Goal: Task Accomplishment & Management: Complete application form

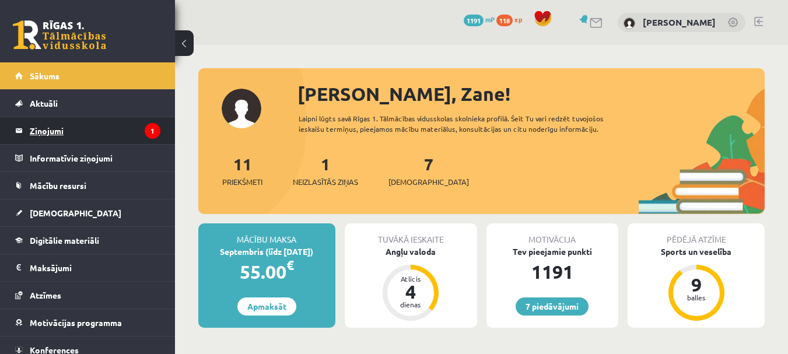
click at [65, 122] on legend "Ziņojumi 1" at bounding box center [95, 130] width 131 height 27
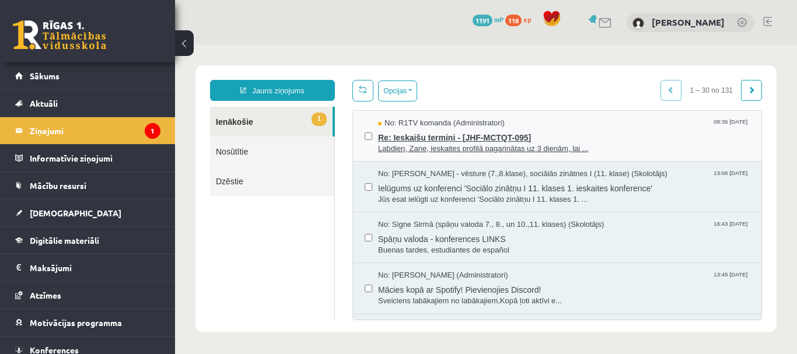
click at [532, 133] on span "Re: Ieskaišu termiņi - [JHF-MCTQT-095]" at bounding box center [564, 136] width 372 height 15
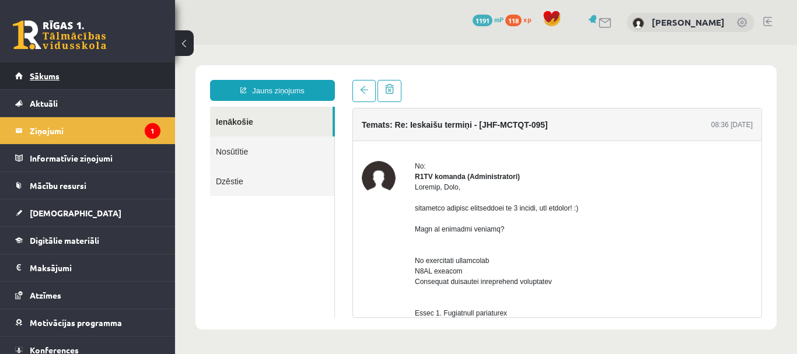
click at [126, 84] on link "Sākums" at bounding box center [87, 75] width 145 height 27
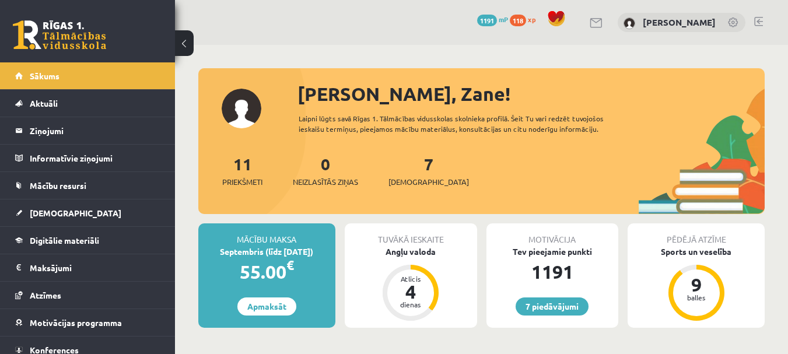
drag, startPoint x: 385, startPoint y: 160, endPoint x: 391, endPoint y: 185, distance: 26.3
click at [391, 185] on div "11 Priekšmeti 0 Neizlasītās ziņas 7 [DEMOGRAPHIC_DATA]" at bounding box center [481, 183] width 566 height 62
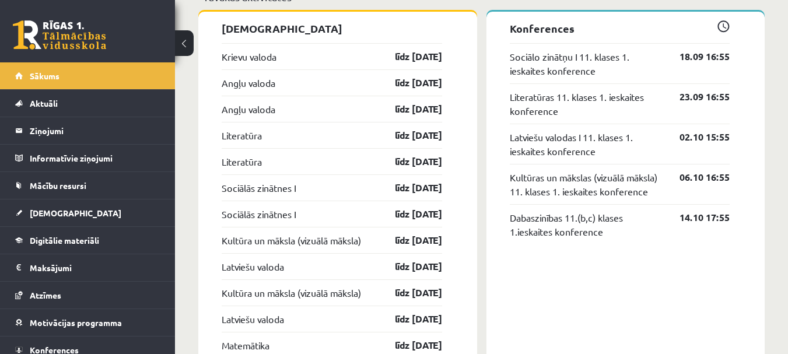
scroll to position [1066, 0]
click at [253, 78] on link "Angļu valoda" at bounding box center [249, 82] width 54 height 14
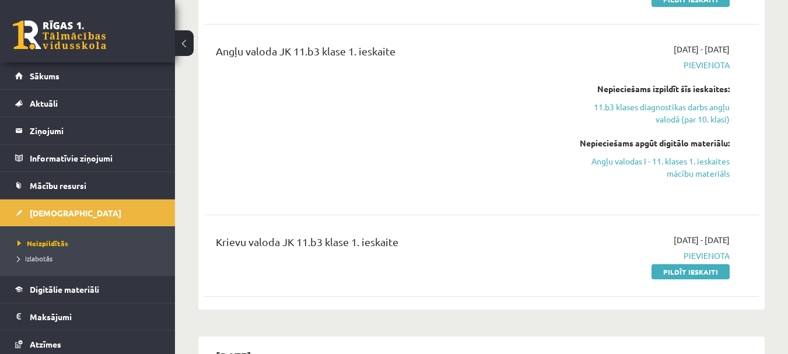
scroll to position [206, 0]
click at [602, 170] on link "Angļu valodas I - 11. klases 1. ieskaites mācību materiāls" at bounding box center [650, 167] width 160 height 24
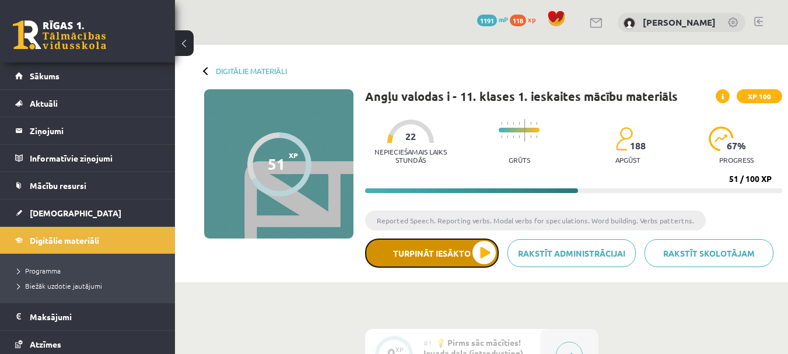
click at [460, 258] on button "Turpināt iesākto" at bounding box center [432, 253] width 134 height 29
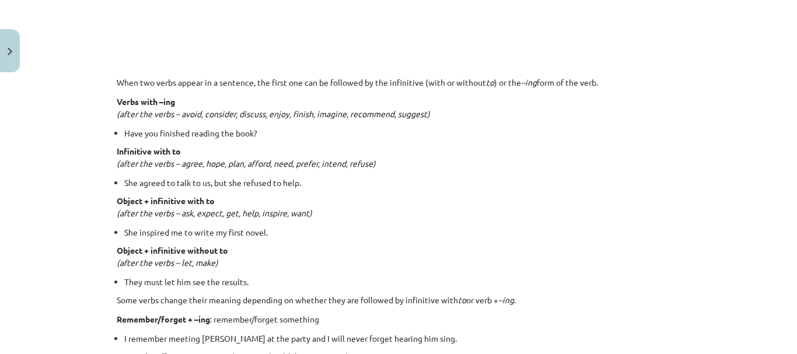
scroll to position [867, 0]
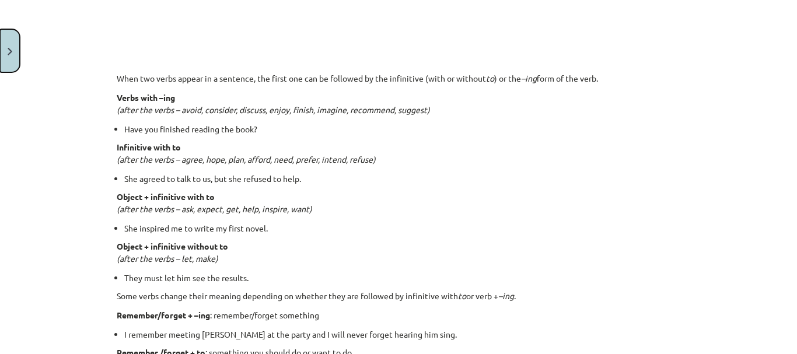
click at [8, 37] on button "Close" at bounding box center [10, 50] width 20 height 43
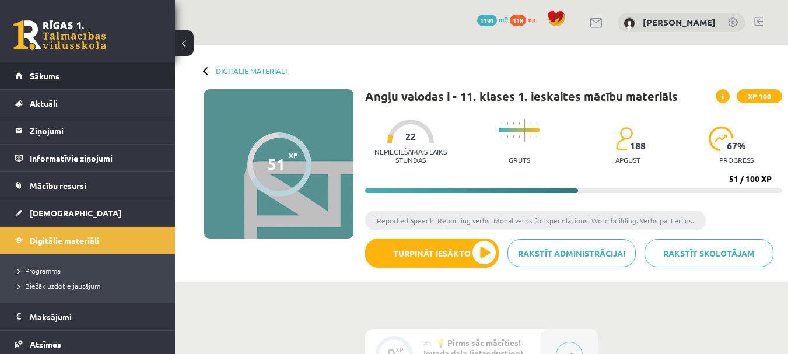
click at [59, 82] on link "Sākums" at bounding box center [87, 75] width 145 height 27
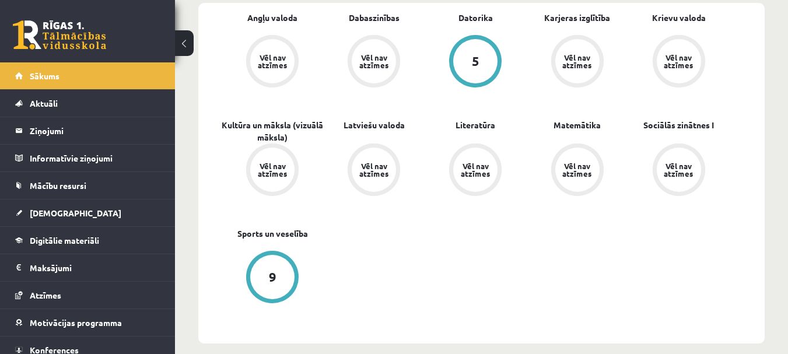
scroll to position [377, 0]
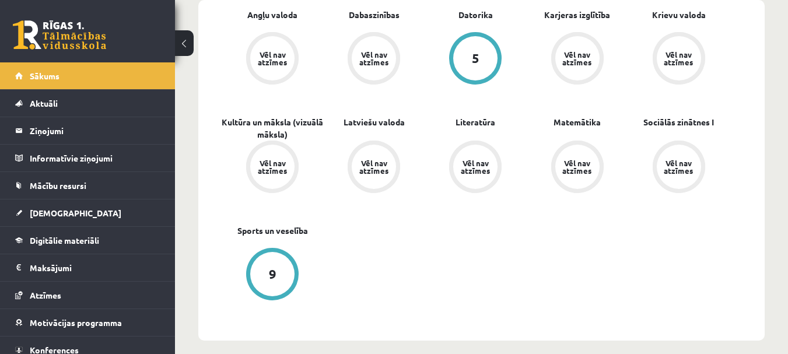
click at [398, 211] on div "Angļu valoda Vēl nav atzīmes Dabaszinības Vēl nav atzīmes Datorika 5 Karjeras i…" at bounding box center [476, 170] width 508 height 323
click at [268, 6] on div "Angļu valoda Vēl nav atzīmes Dabaszinības Vēl nav atzīmes Datorika 5 Karjeras i…" at bounding box center [481, 170] width 566 height 341
click at [270, 14] on link "Angļu valoda" at bounding box center [272, 15] width 50 height 12
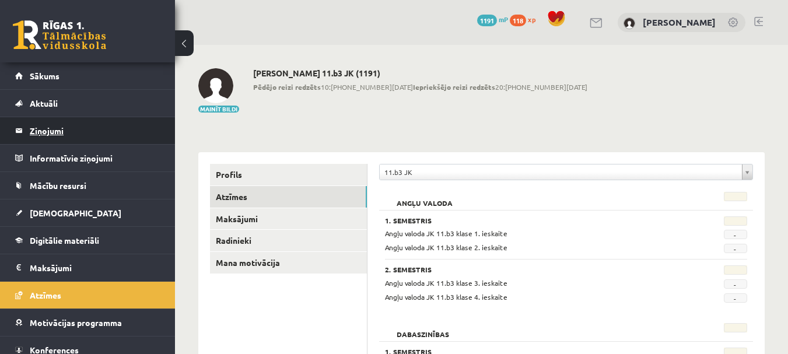
click at [58, 128] on legend "Ziņojumi 0" at bounding box center [95, 130] width 131 height 27
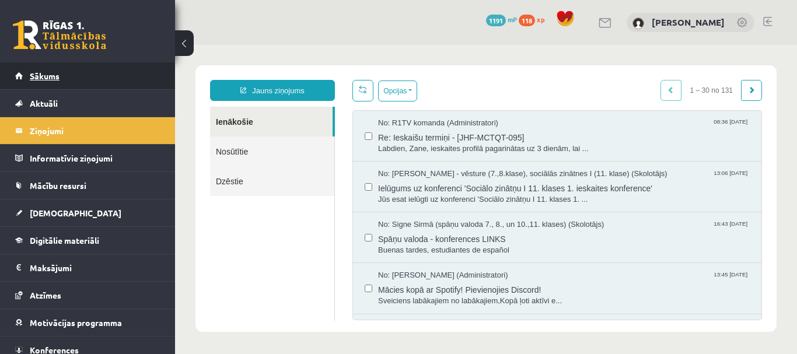
click at [76, 64] on link "Sākums" at bounding box center [87, 75] width 145 height 27
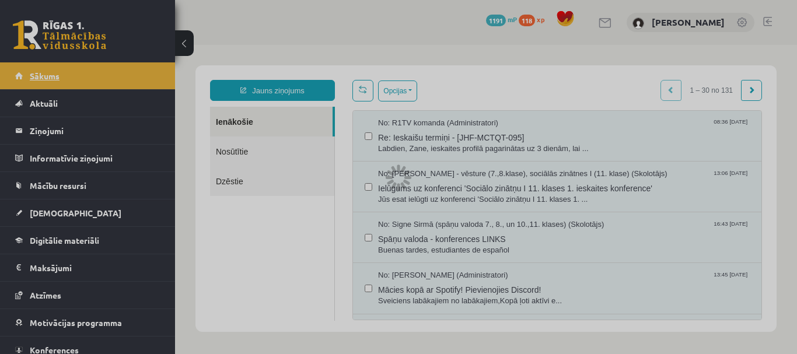
click at [76, 64] on div at bounding box center [398, 177] width 797 height 354
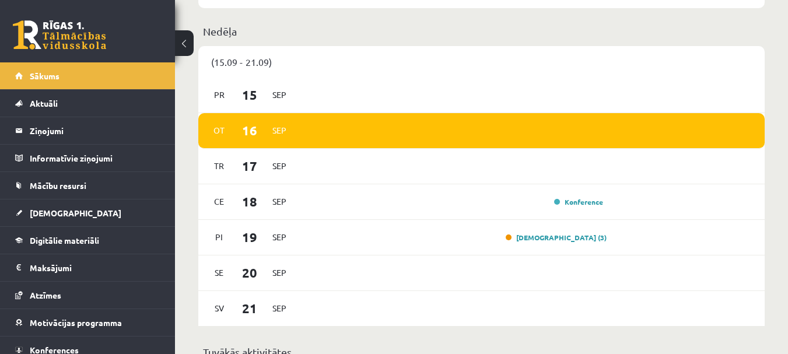
scroll to position [723, 0]
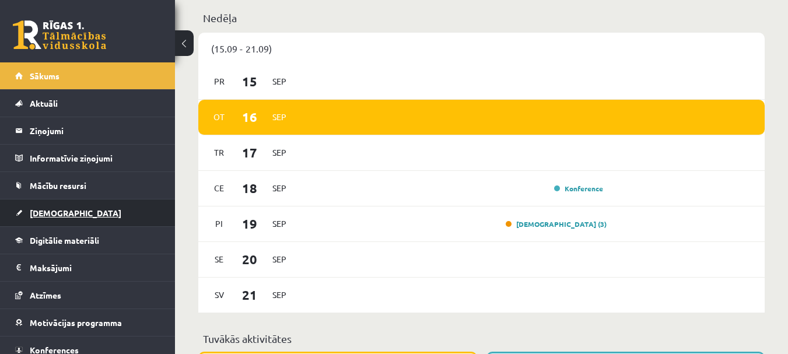
click at [80, 214] on link "[DEMOGRAPHIC_DATA]" at bounding box center [87, 212] width 145 height 27
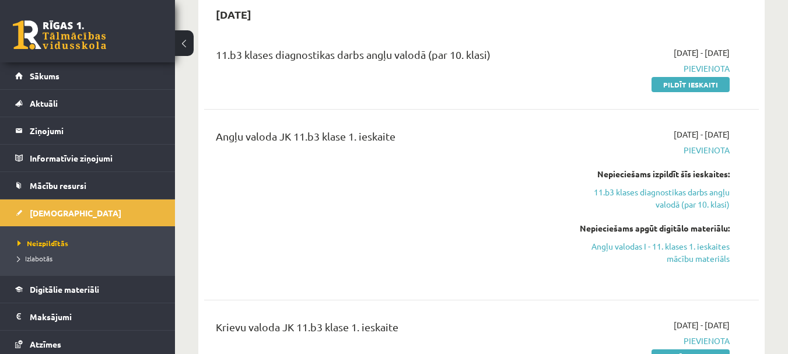
scroll to position [121, 0]
click at [684, 191] on link "11.b3 klases diagnostikas darbs angļu valodā (par 10. klasi)" at bounding box center [650, 197] width 160 height 24
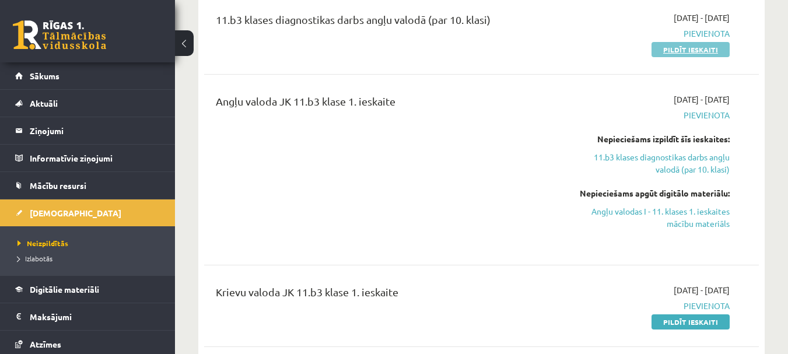
click at [677, 51] on link "Pildīt ieskaiti" at bounding box center [691, 49] width 78 height 15
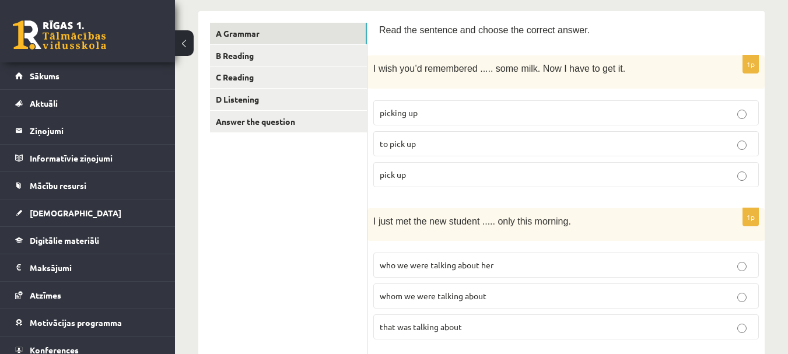
scroll to position [179, 0]
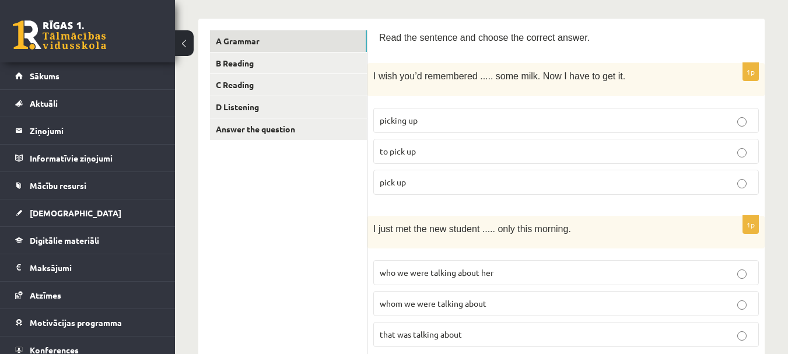
click at [499, 149] on p "to pick up" at bounding box center [566, 151] width 373 height 12
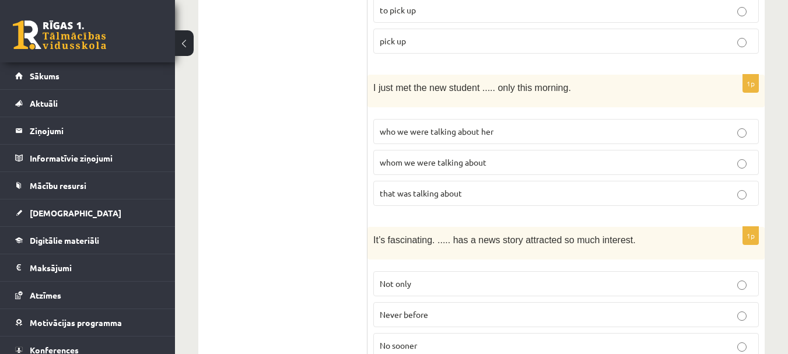
scroll to position [319, 0]
click at [460, 132] on span "who we were talking about her" at bounding box center [437, 132] width 114 height 10
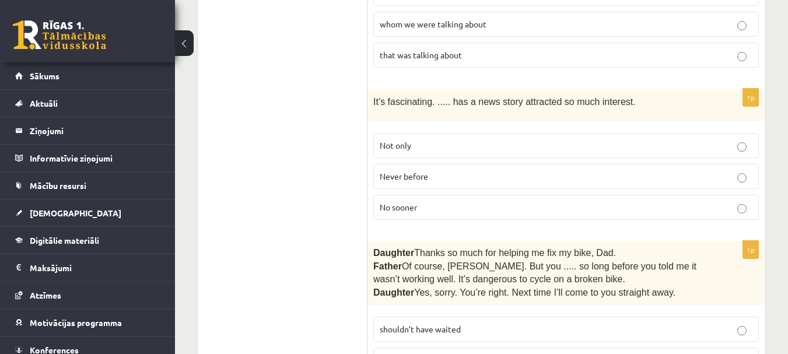
scroll to position [459, 0]
click at [435, 166] on label "Never before" at bounding box center [566, 175] width 386 height 25
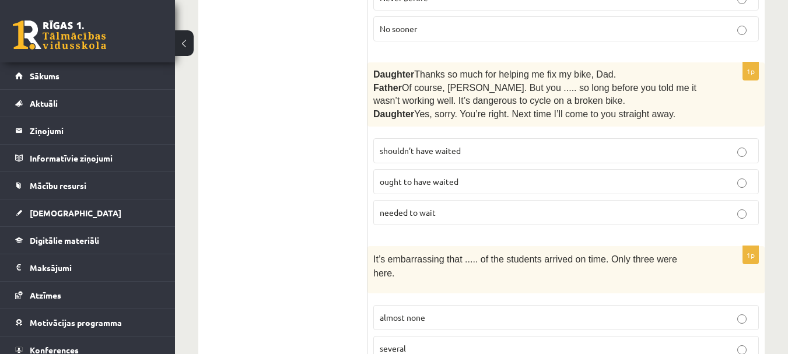
scroll to position [638, 0]
click at [479, 144] on p "shouldn’t have waited" at bounding box center [566, 150] width 373 height 12
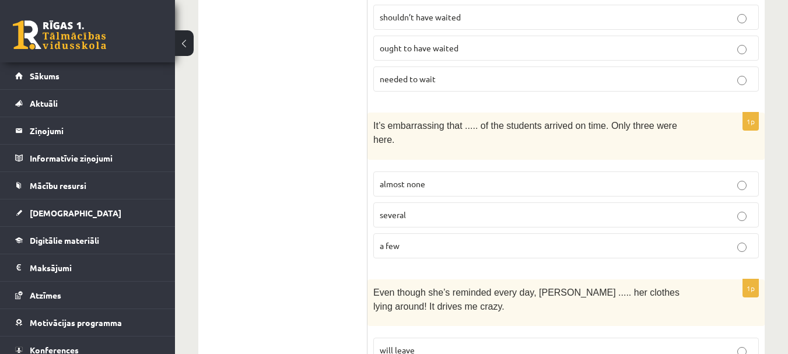
scroll to position [774, 0]
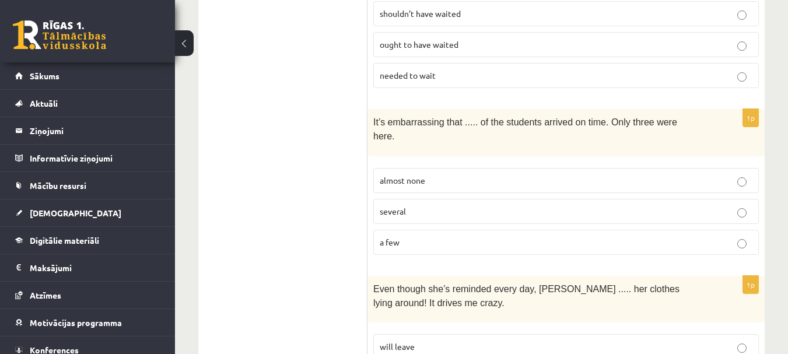
click at [457, 230] on label "a few" at bounding box center [566, 242] width 386 height 25
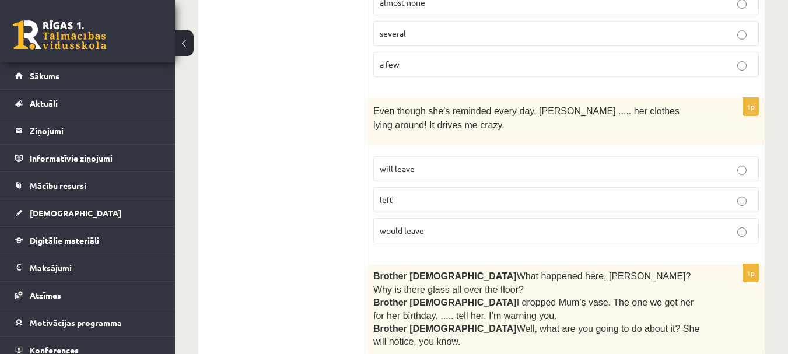
scroll to position [957, 0]
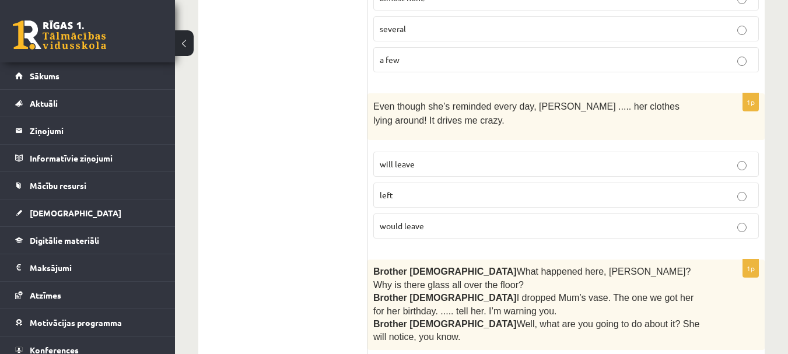
click at [448, 189] on p "left" at bounding box center [566, 195] width 373 height 12
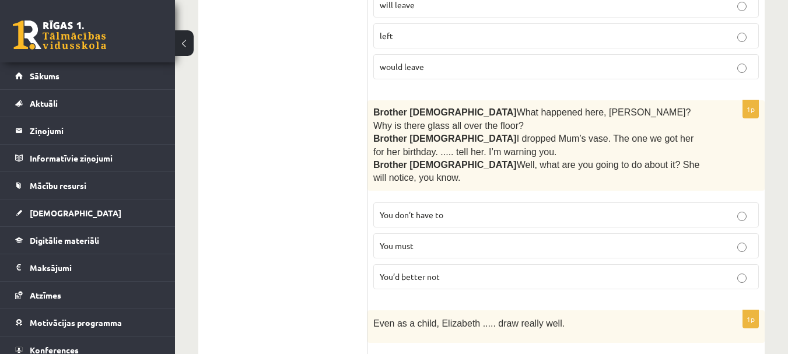
scroll to position [1120, 0]
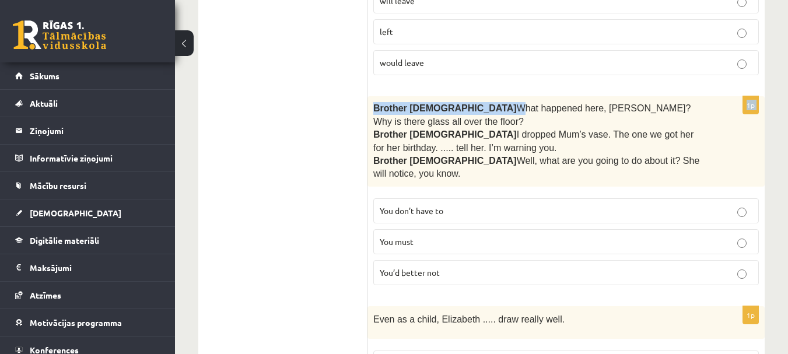
drag, startPoint x: 416, startPoint y: 90, endPoint x: 517, endPoint y: 63, distance: 104.4
click at [517, 63] on div "1p Even though she’s reminded every day, Cathy ..... her clothes lying around! …" at bounding box center [565, 7] width 397 height 155
drag, startPoint x: 574, startPoint y: 106, endPoint x: 589, endPoint y: 104, distance: 14.6
click at [589, 129] on span "I dropped Mum’s vase. The one we got her for her birthday. ..... tell her. I’m …" at bounding box center [533, 140] width 320 height 23
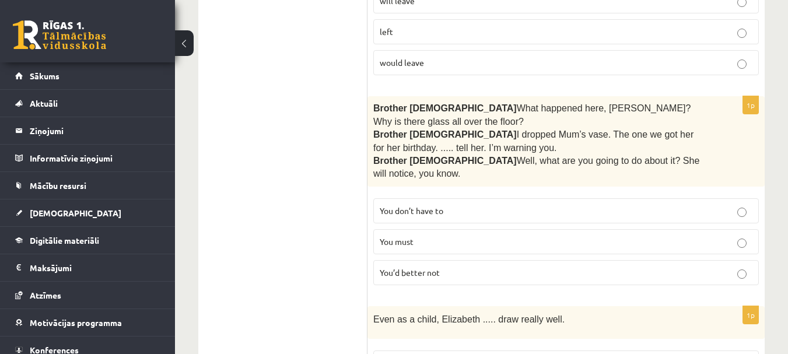
click at [598, 128] on p "Brother 2  I dropped Mum’s vase. The one we got her for her birthday. ..... tel…" at bounding box center [536, 141] width 327 height 26
click at [450, 156] on span "Well, what are you going to do about it? She will notice, you know." at bounding box center [536, 167] width 326 height 23
click at [401, 267] on span "You’d better not" at bounding box center [410, 272] width 60 height 10
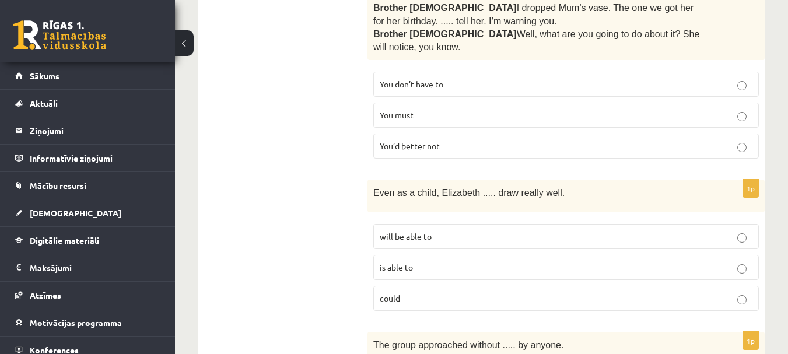
scroll to position [1248, 0]
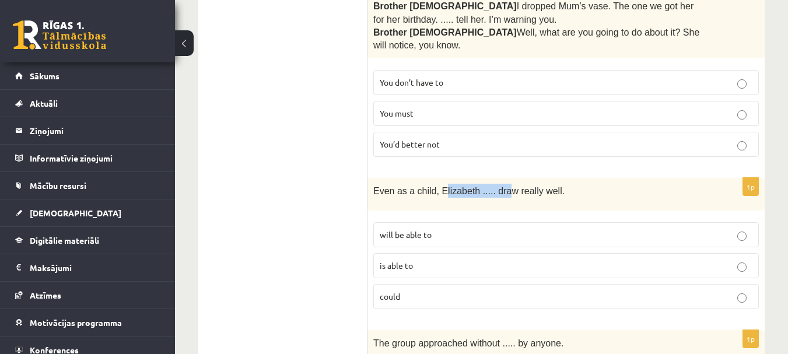
drag, startPoint x: 437, startPoint y: 150, endPoint x: 494, endPoint y: 145, distance: 56.8
click at [494, 186] on span "Even as a child, Elizabeth ..... draw really well." at bounding box center [468, 191] width 191 height 10
click at [533, 178] on div "Even as a child, Elizabeth ..... draw really well." at bounding box center [565, 194] width 397 height 33
click at [406, 290] on p "could" at bounding box center [566, 296] width 373 height 12
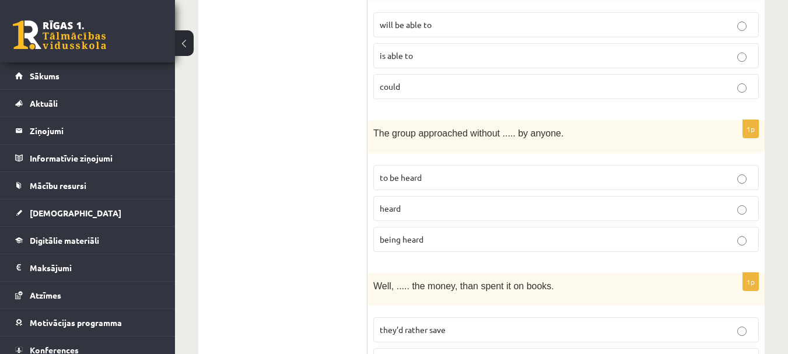
scroll to position [1462, 0]
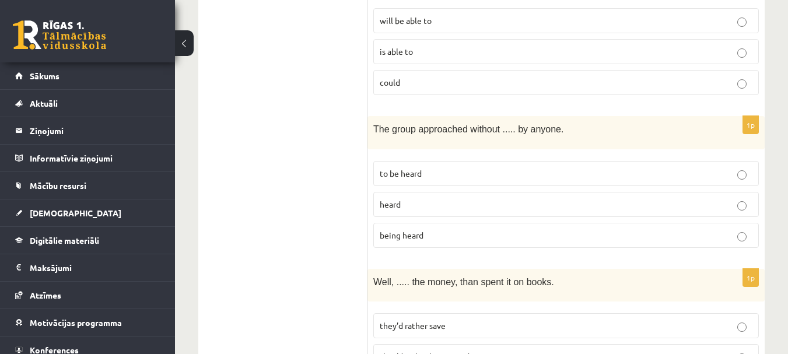
click at [451, 167] on p "to be heard" at bounding box center [566, 173] width 373 height 12
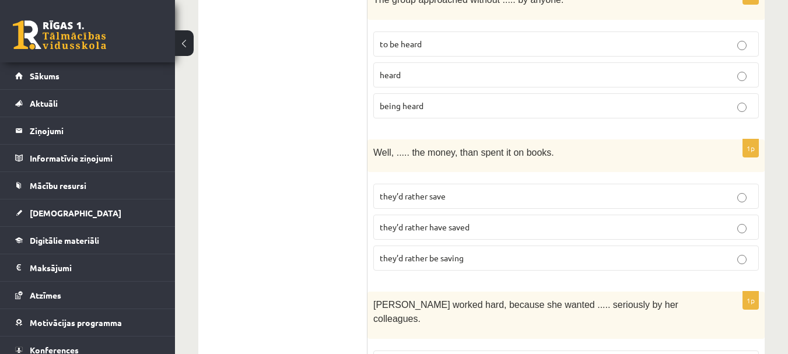
scroll to position [1594, 0]
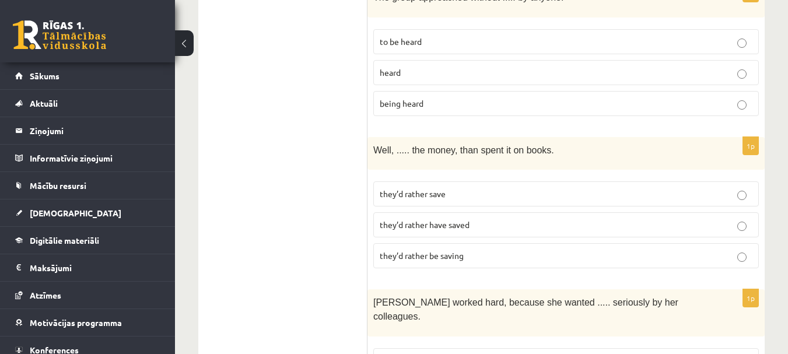
click at [483, 181] on label "they’d rather save" at bounding box center [566, 193] width 386 height 25
click at [450, 243] on label "they’d rather be saving" at bounding box center [566, 255] width 386 height 25
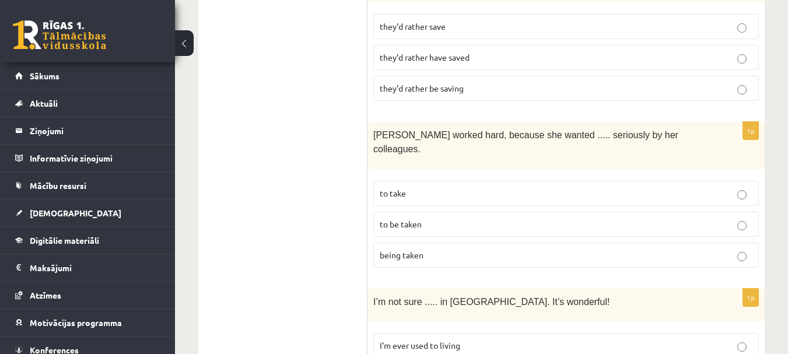
scroll to position [1757, 0]
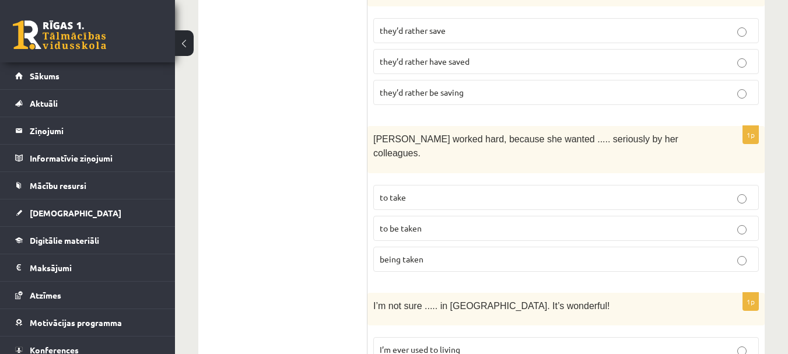
click at [415, 185] on label "to take" at bounding box center [566, 197] width 386 height 25
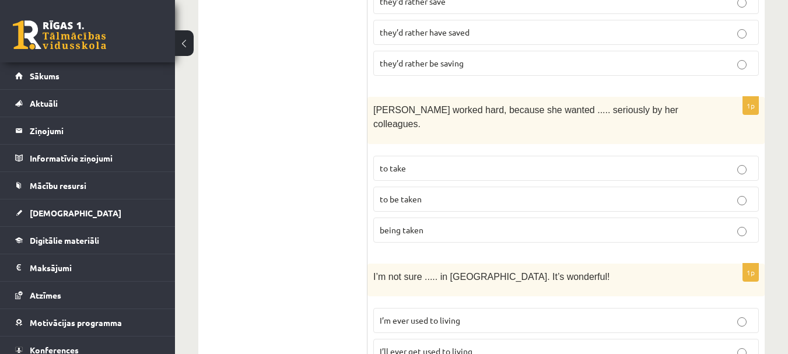
scroll to position [1789, 0]
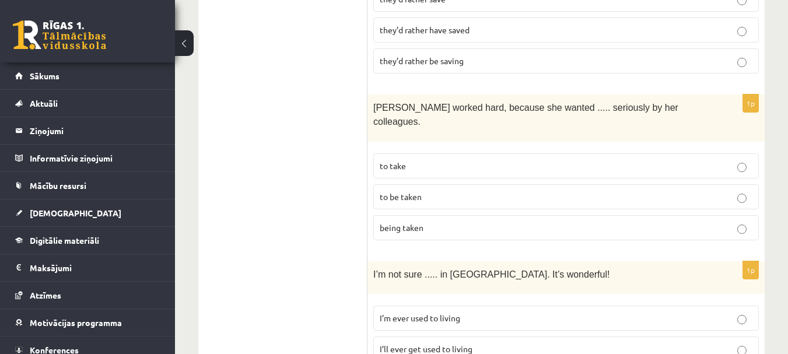
click at [485, 191] on p "to be taken" at bounding box center [566, 197] width 373 height 12
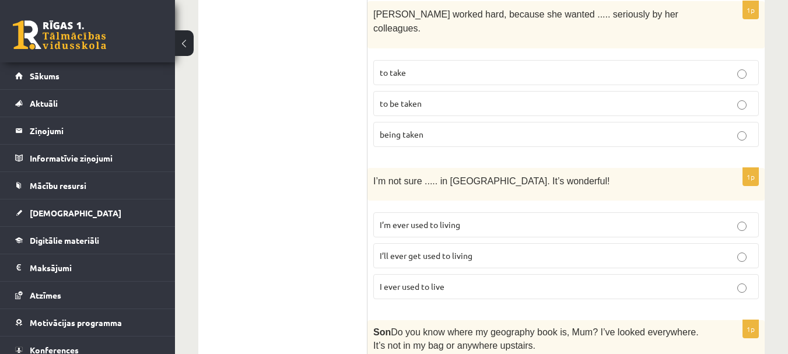
scroll to position [1886, 0]
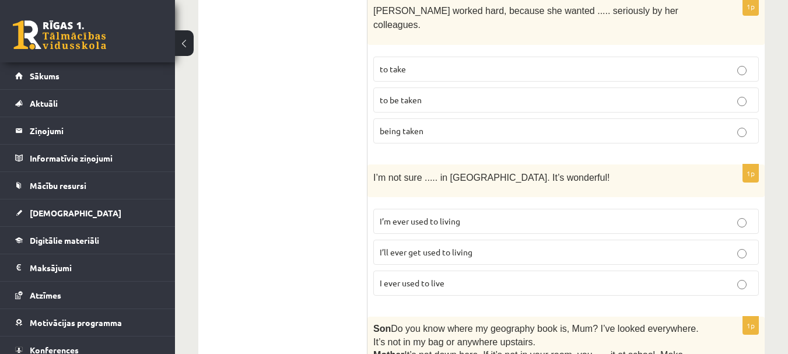
click at [408, 278] on span "I ever used to live" at bounding box center [412, 283] width 65 height 10
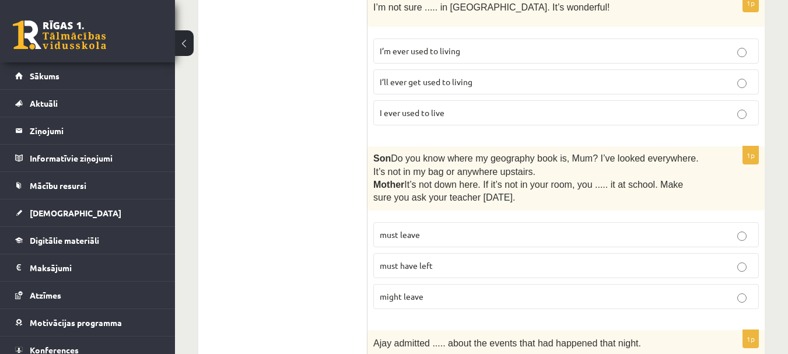
scroll to position [2077, 0]
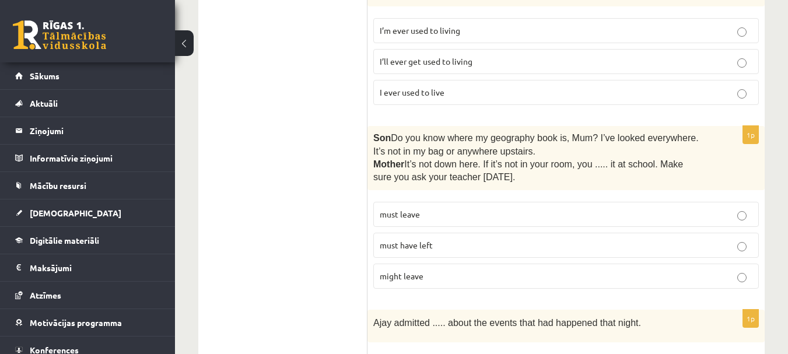
click at [497, 208] on p "must leave" at bounding box center [566, 214] width 373 height 12
click at [472, 239] on p "must have left" at bounding box center [566, 245] width 373 height 12
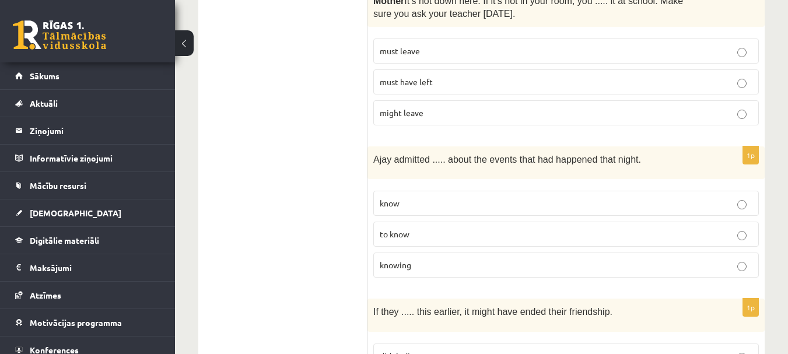
scroll to position [2236, 0]
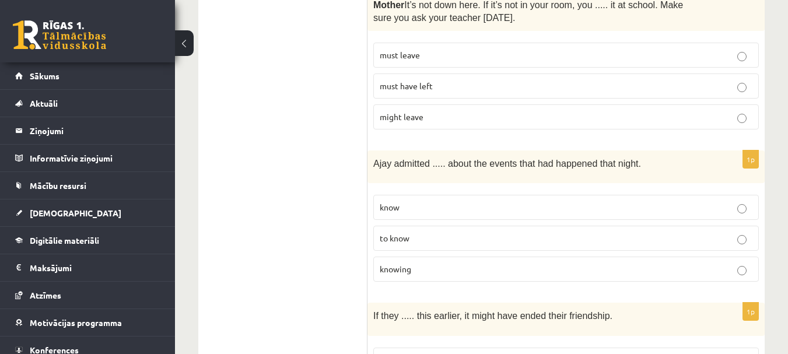
click at [390, 226] on label "to know" at bounding box center [566, 238] width 386 height 25
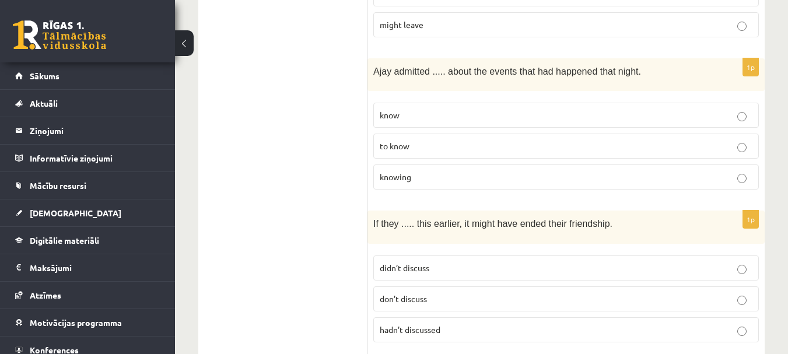
scroll to position [2333, 0]
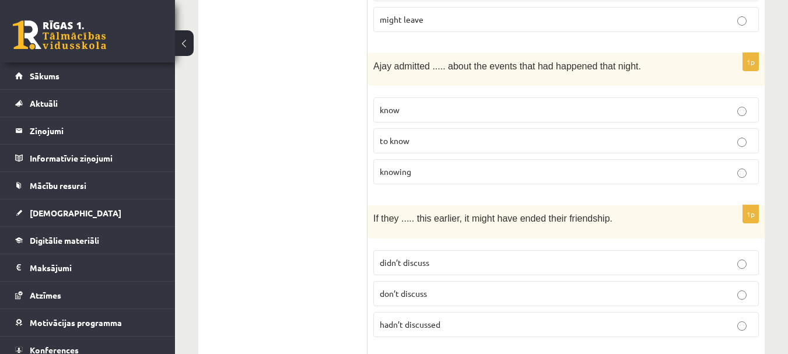
click at [416, 250] on label "didn’t discuss" at bounding box center [566, 262] width 386 height 25
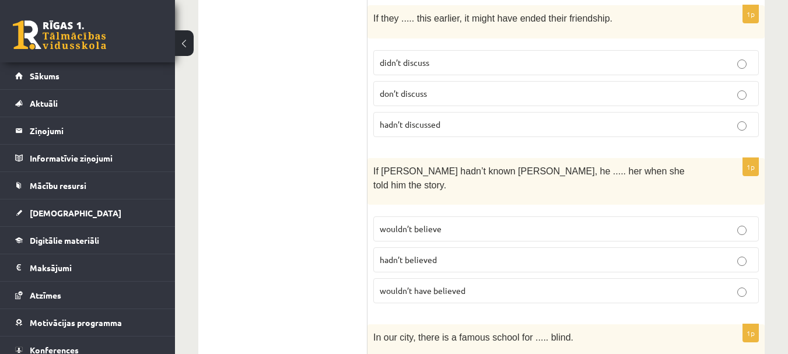
scroll to position [2543, 0]
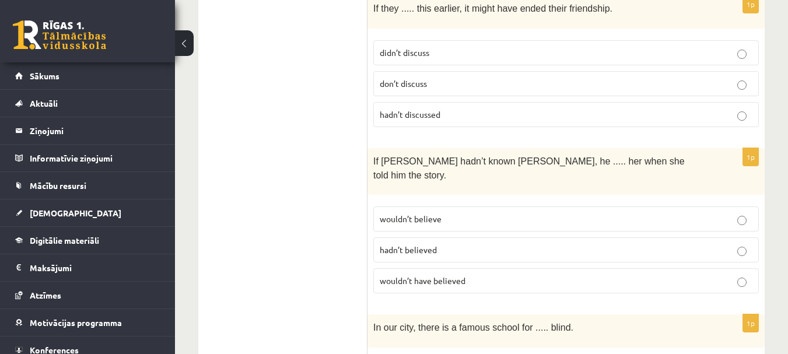
click at [431, 213] on span "wouldn’t believe" at bounding box center [411, 218] width 62 height 10
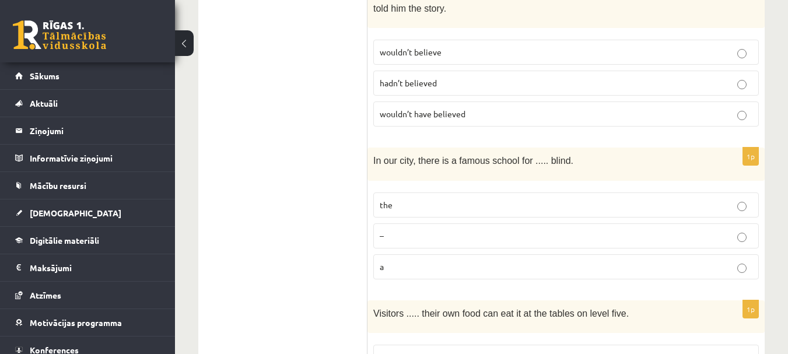
scroll to position [2707, 0]
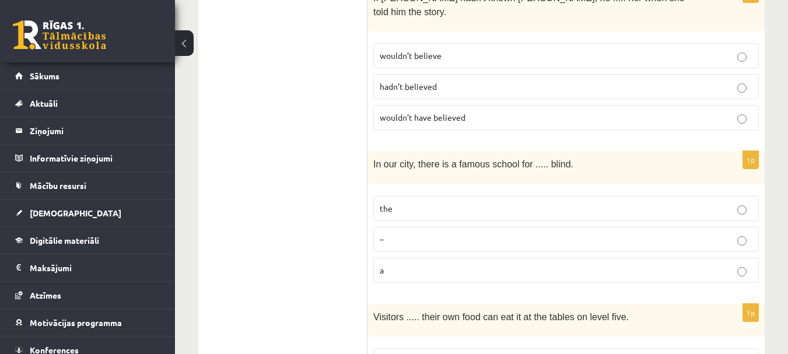
click at [453, 264] on p "a" at bounding box center [566, 270] width 373 height 12
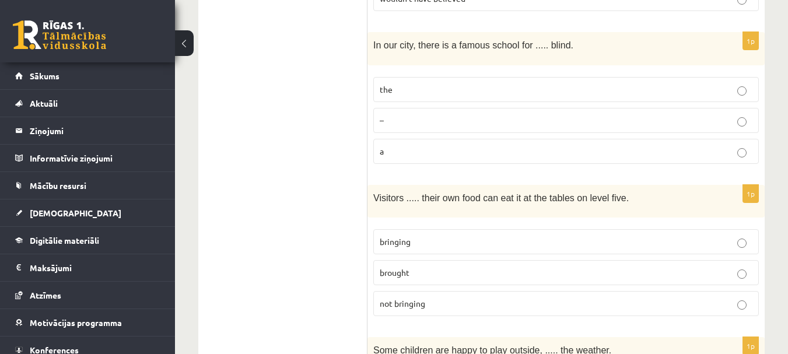
scroll to position [2827, 0]
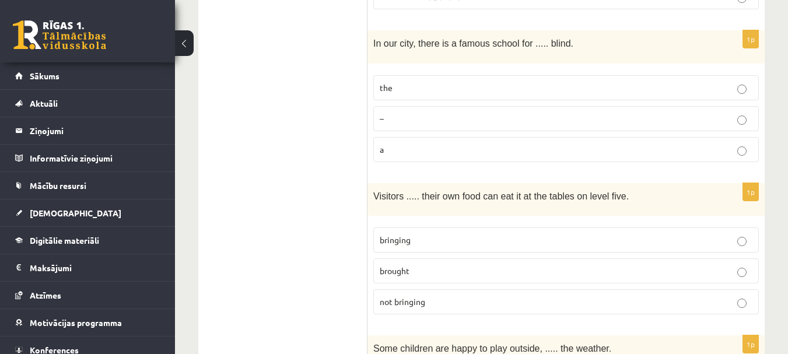
click at [524, 234] on p "bringing" at bounding box center [566, 240] width 373 height 12
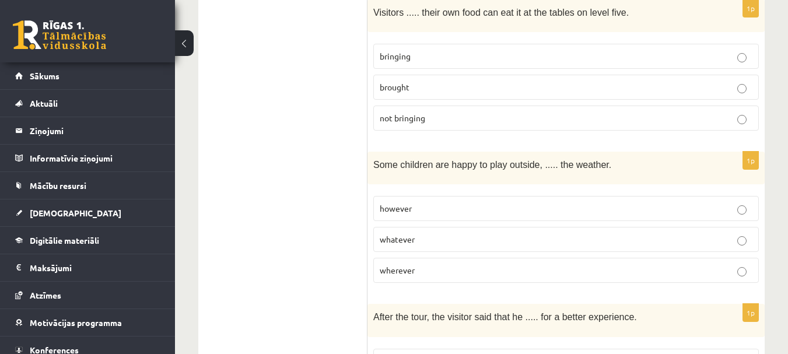
scroll to position [3014, 0]
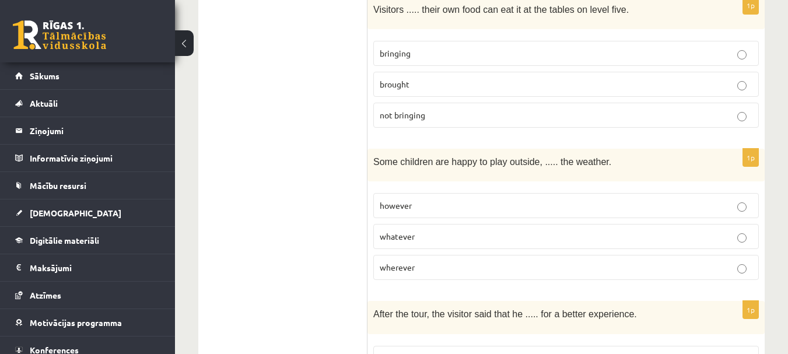
click at [426, 230] on p "whatever" at bounding box center [566, 236] width 373 height 12
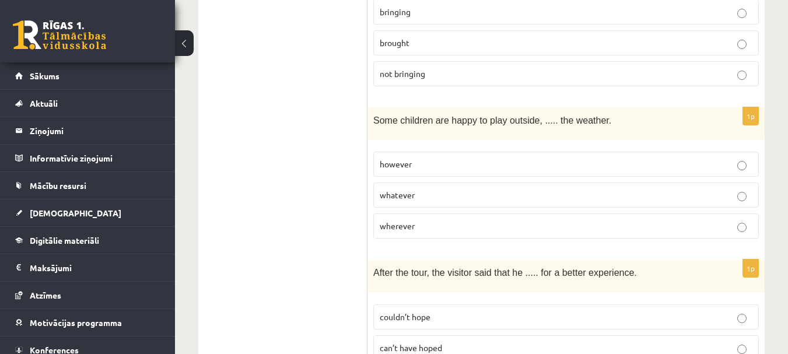
scroll to position [3058, 0]
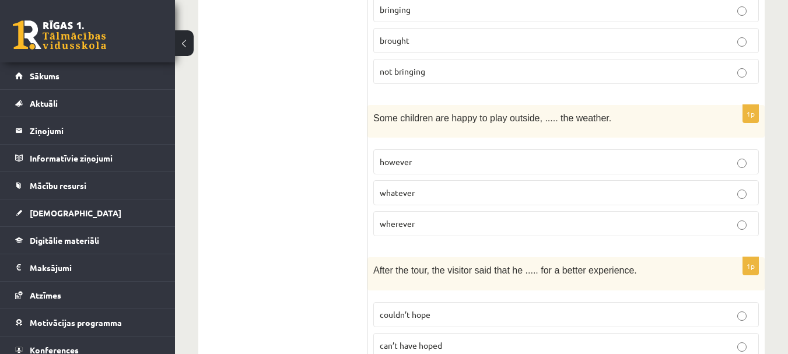
click at [451, 339] on p "can’t have hoped" at bounding box center [566, 345] width 373 height 12
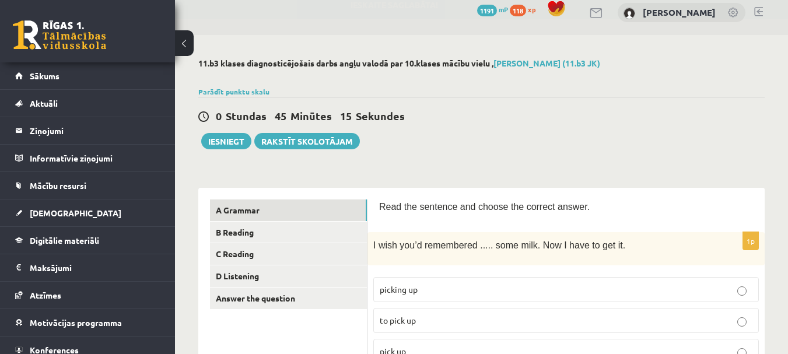
scroll to position [0, 0]
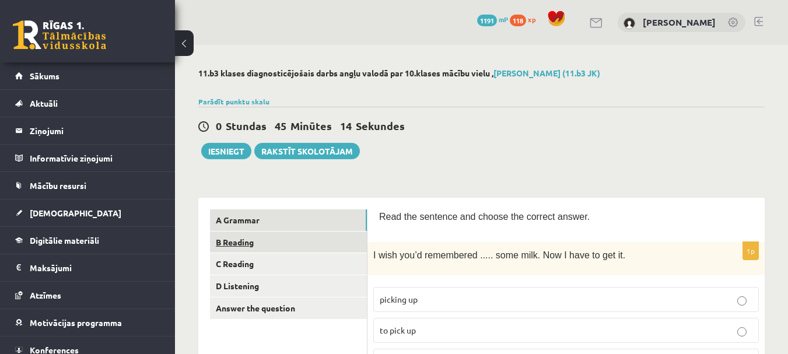
click at [330, 246] on link "B Reading" at bounding box center [288, 243] width 157 height 22
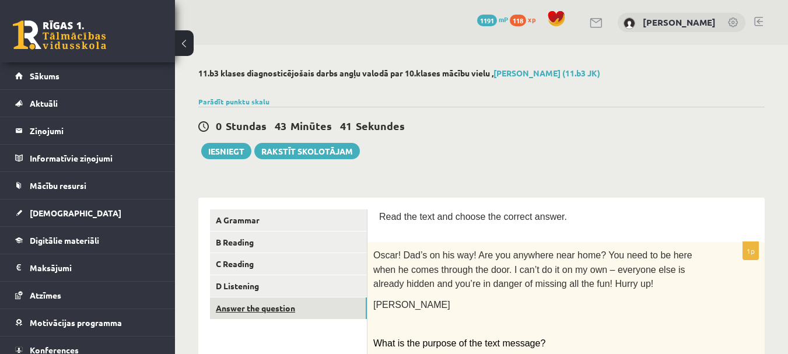
click at [293, 311] on link "Answer the question" at bounding box center [288, 308] width 157 height 22
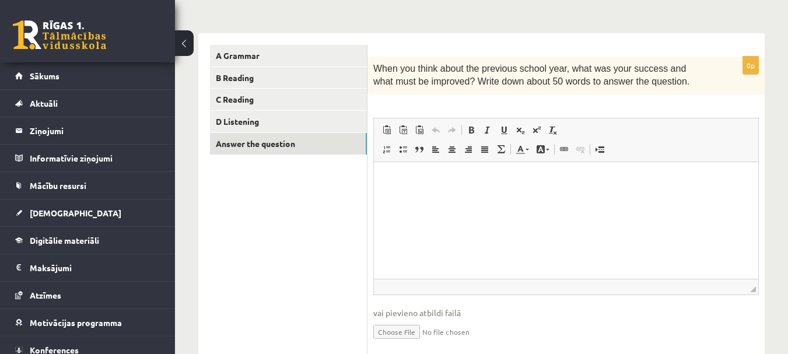
scroll to position [168, 0]
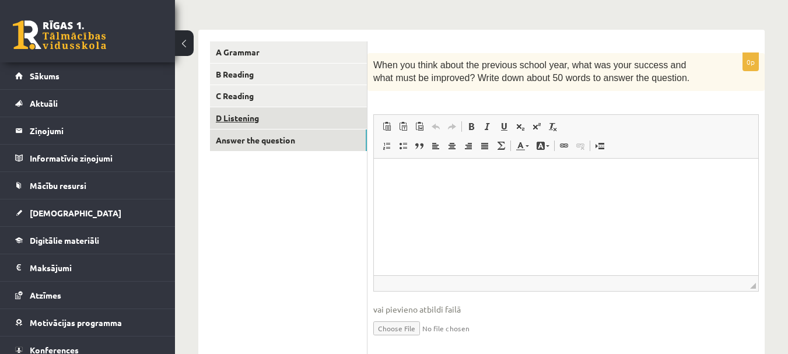
click at [327, 118] on link "D Listening" at bounding box center [288, 118] width 157 height 22
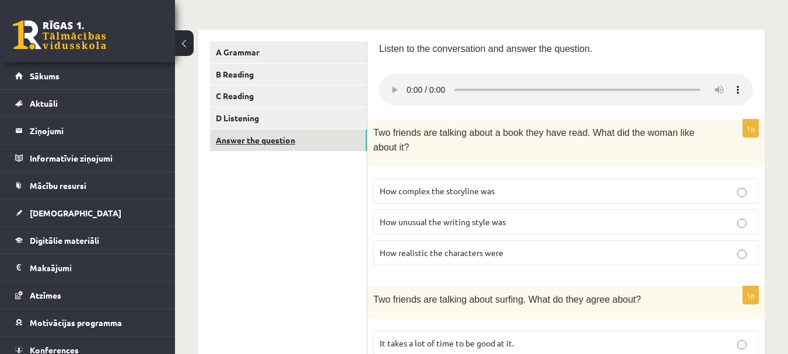
click at [324, 141] on link "Answer the question" at bounding box center [288, 140] width 157 height 22
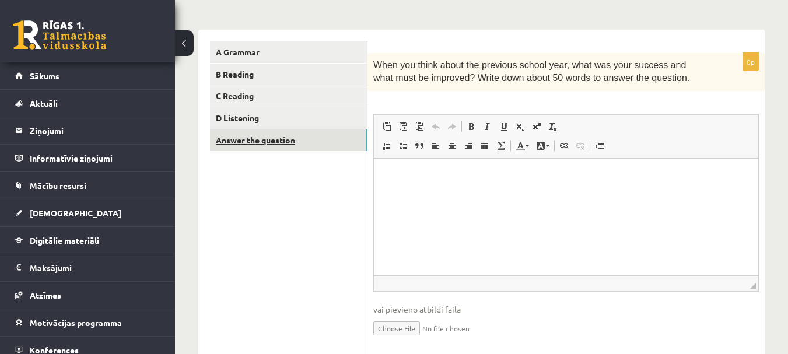
scroll to position [0, 0]
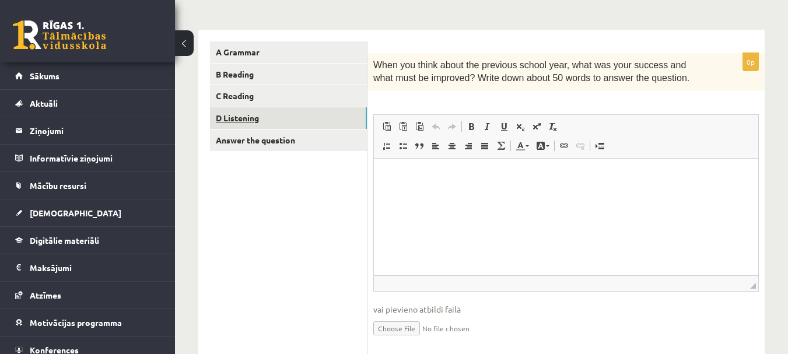
click at [257, 120] on link "D Listening" at bounding box center [288, 118] width 157 height 22
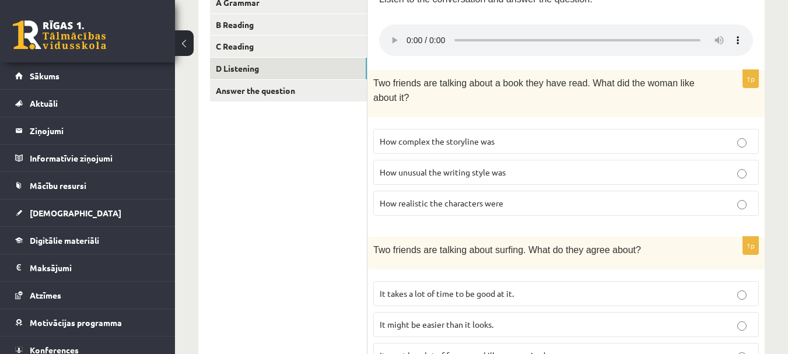
scroll to position [216, 0]
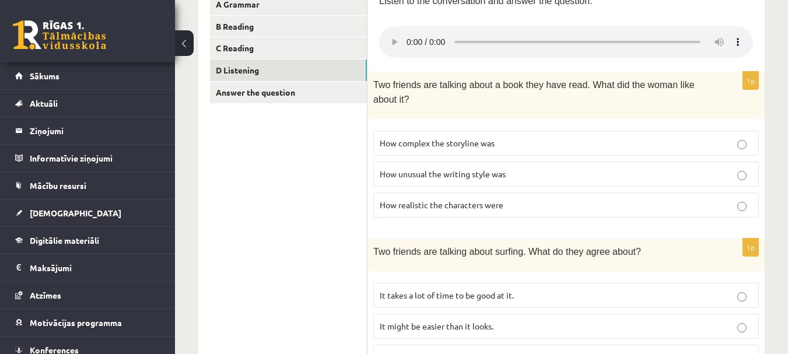
click at [686, 184] on label "How unusual the writing style was" at bounding box center [566, 174] width 386 height 25
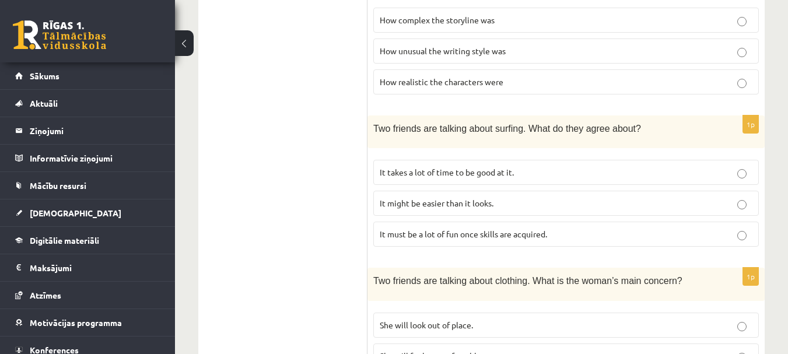
scroll to position [352, 0]
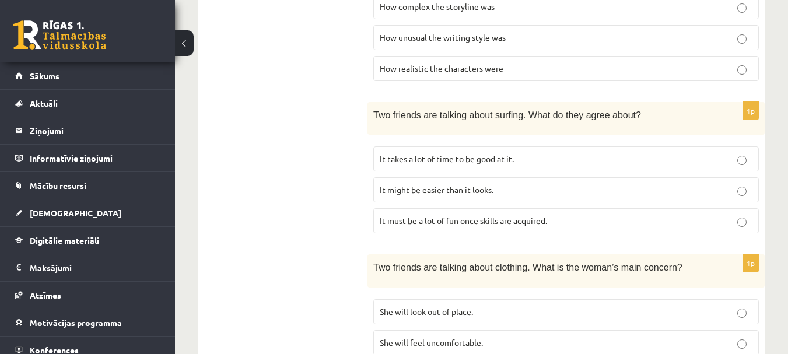
click at [735, 186] on p "It might be easier than it looks." at bounding box center [566, 190] width 373 height 12
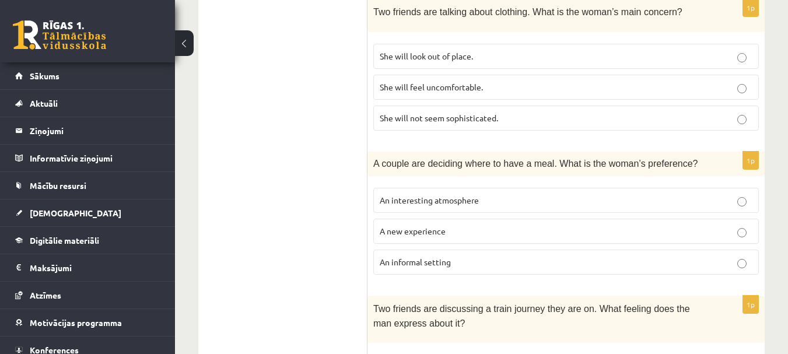
scroll to position [625, 0]
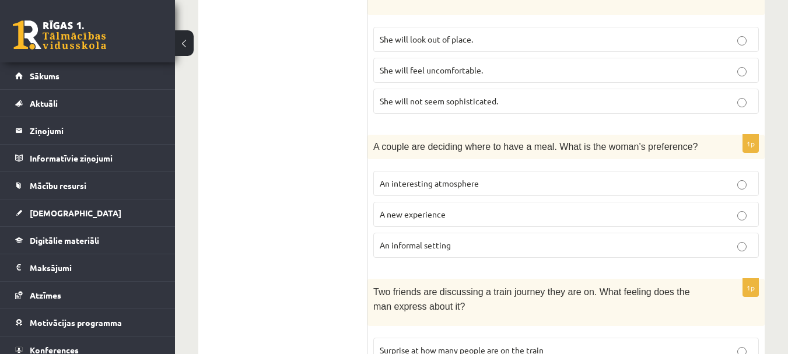
click at [732, 76] on label "She will feel uncomfortable." at bounding box center [566, 70] width 386 height 25
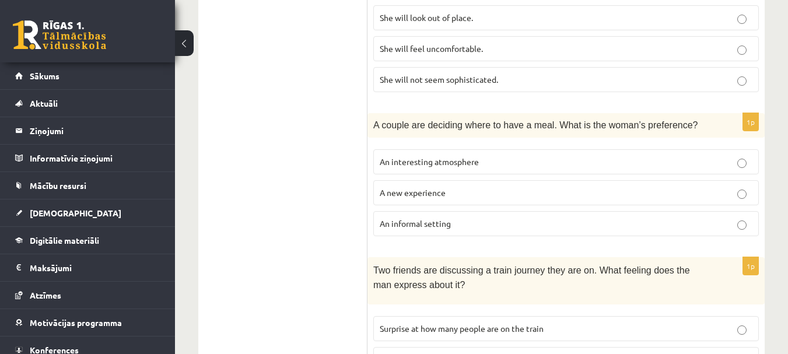
scroll to position [661, 0]
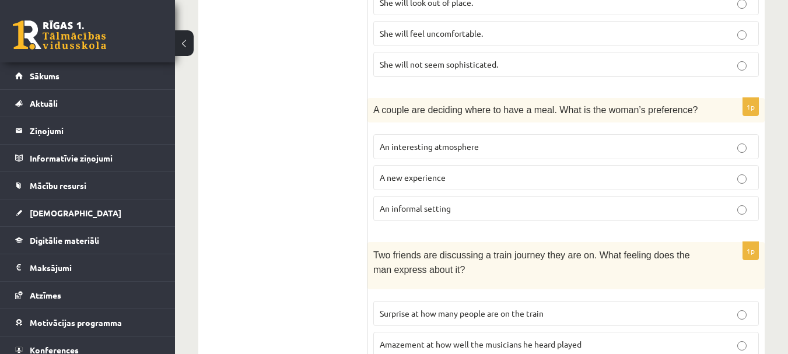
click at [741, 183] on label "A new experience" at bounding box center [566, 177] width 386 height 25
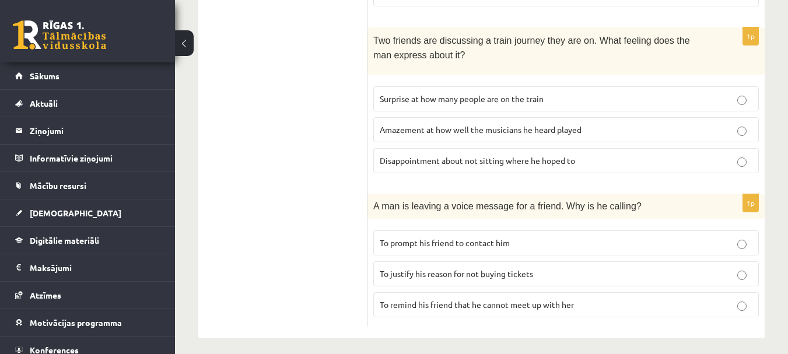
scroll to position [881, 0]
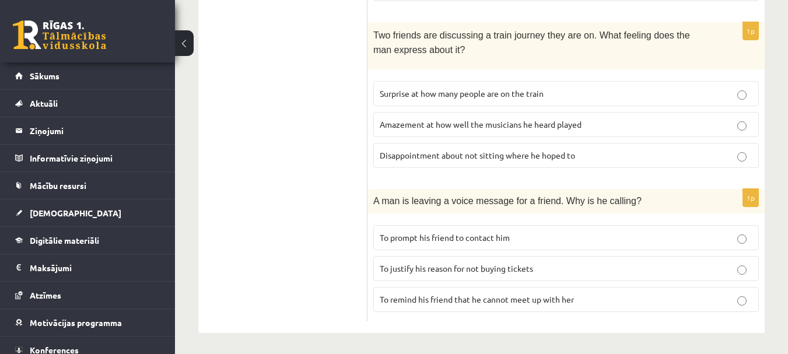
click at [733, 268] on p "To justify his reason for not buying tickets" at bounding box center [566, 268] width 373 height 12
click at [727, 97] on label "Surprise at how many people are on the train" at bounding box center [566, 93] width 386 height 25
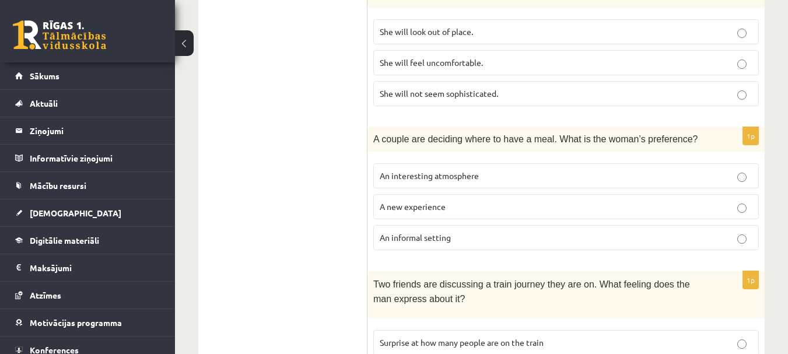
scroll to position [630, 0]
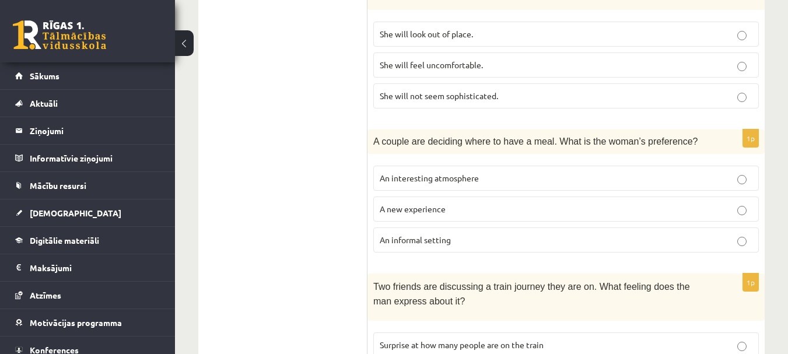
drag, startPoint x: 794, startPoint y: 166, endPoint x: 765, endPoint y: 42, distance: 127.8
click at [765, 42] on div "11.b3 klases diagnosticējošais darbs angļu valodā par 10.klases mācību vielu , …" at bounding box center [481, 11] width 613 height 1193
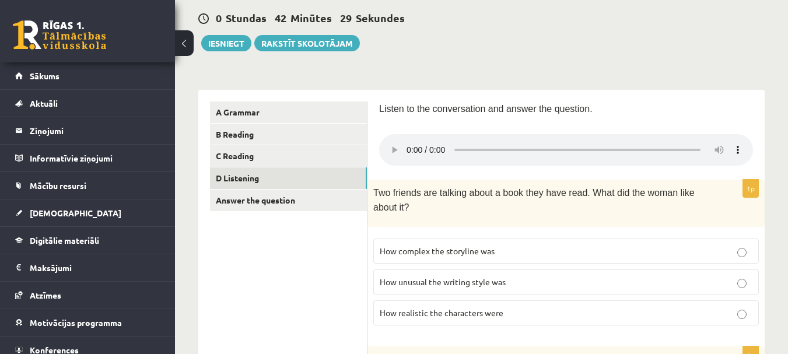
scroll to position [100, 0]
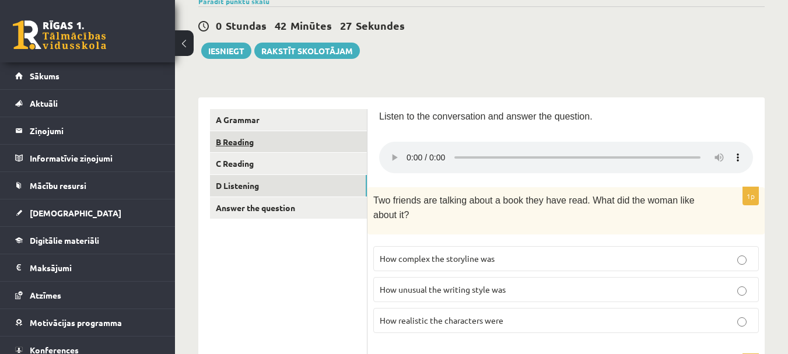
click at [286, 143] on link "B Reading" at bounding box center [288, 142] width 157 height 22
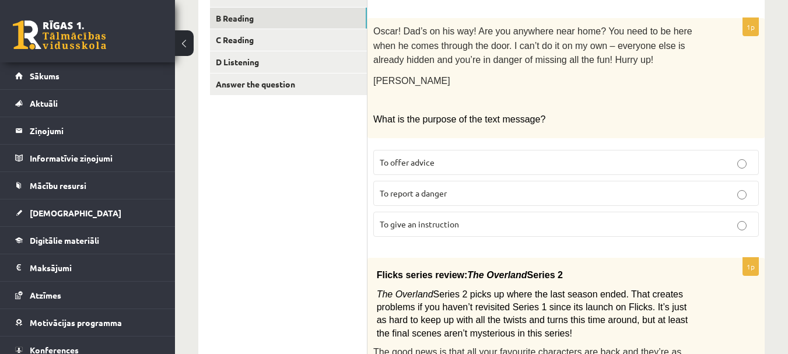
scroll to position [225, 0]
click at [437, 149] on label "To offer advice" at bounding box center [566, 161] width 386 height 25
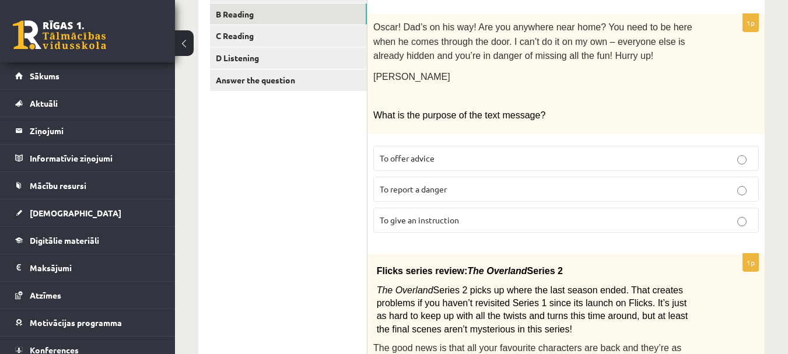
scroll to position [229, 0]
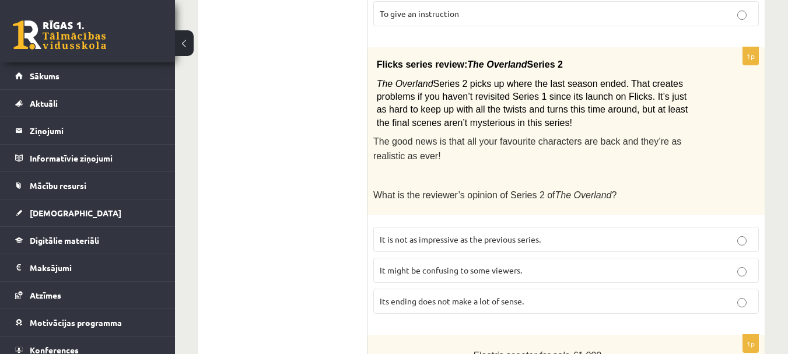
click at [563, 160] on div "Flicks series review: The Overland Series 2 The Overland Series 2 picks up wher…" at bounding box center [565, 131] width 397 height 168
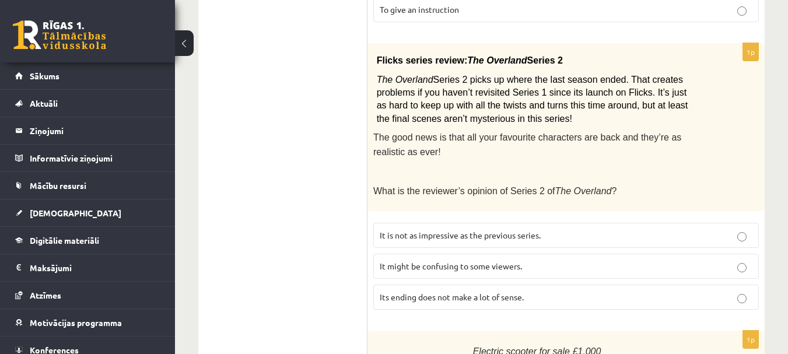
click at [453, 267] on label "It might be confusing to some viewers." at bounding box center [566, 266] width 386 height 25
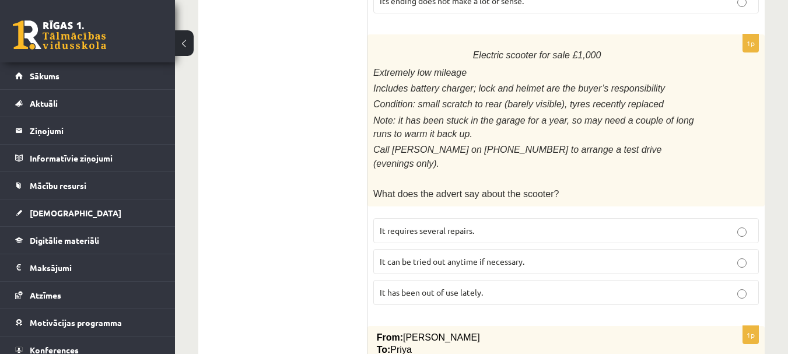
scroll to position [738, 0]
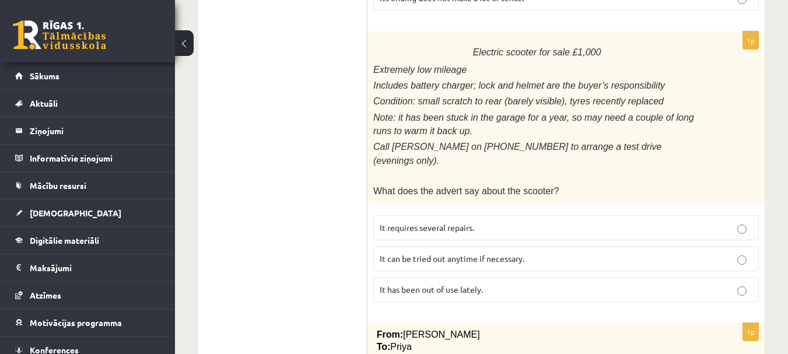
click at [459, 253] on span "It can be tried out anytime if necessary." at bounding box center [452, 258] width 145 height 10
click at [515, 222] on p "It requires several repairs." at bounding box center [566, 228] width 373 height 12
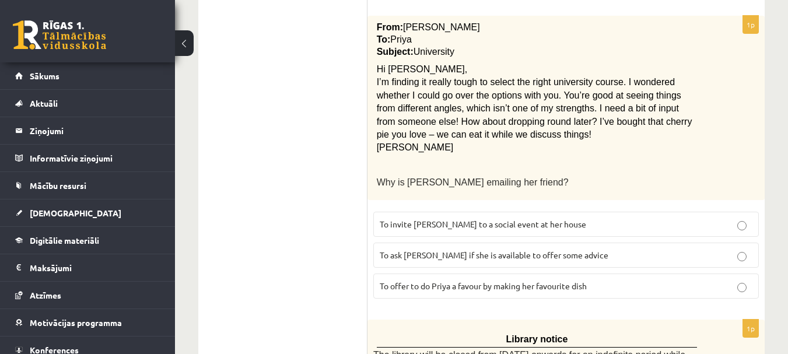
scroll to position [1049, 0]
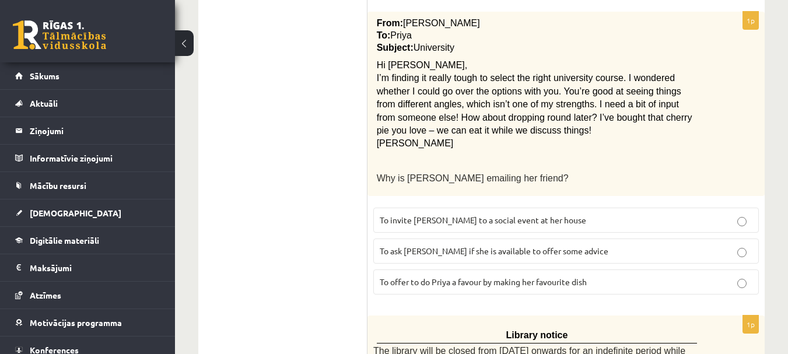
click at [506, 239] on label "To ask Priya if she is available to offer some advice" at bounding box center [566, 251] width 386 height 25
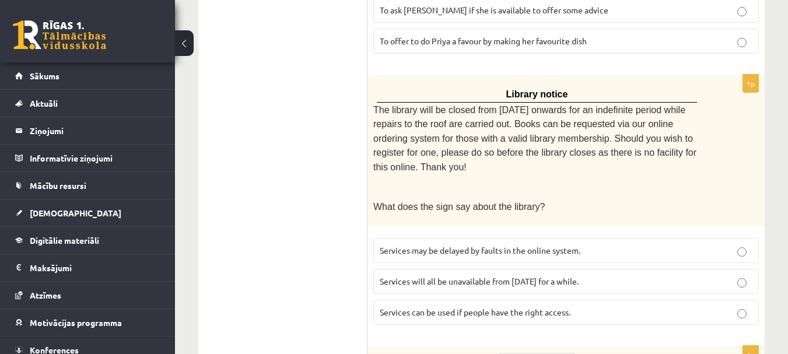
scroll to position [1294, 0]
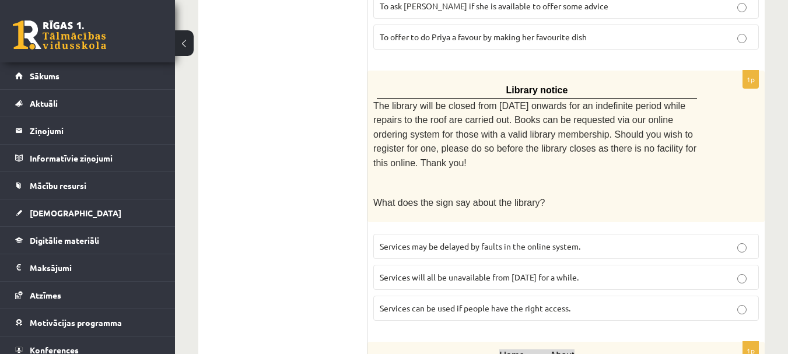
click at [479, 303] on span "Services can be used if people have the right access." at bounding box center [475, 308] width 191 height 10
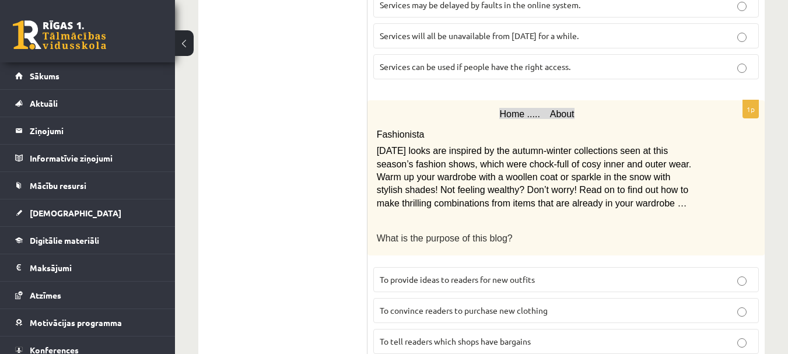
scroll to position [1536, 0]
click at [432, 297] on label "To convince readers to purchase new clothing" at bounding box center [566, 309] width 386 height 25
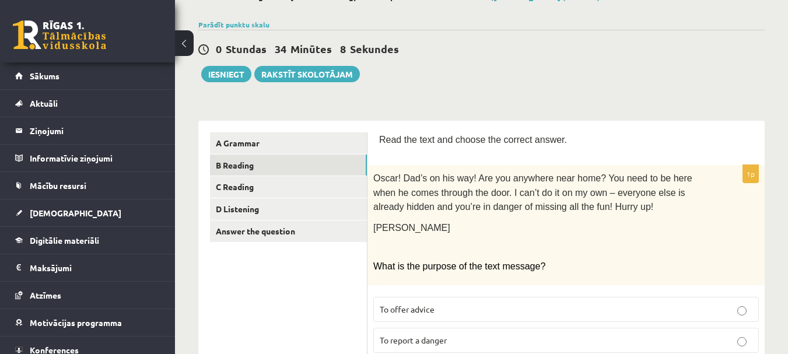
scroll to position [0, 0]
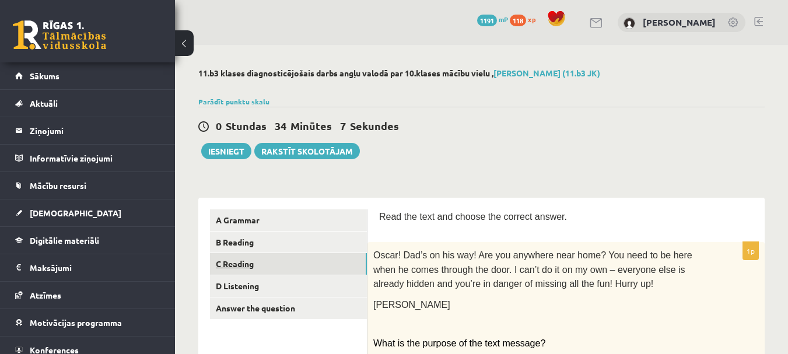
click at [316, 264] on link "C Reading" at bounding box center [288, 264] width 157 height 22
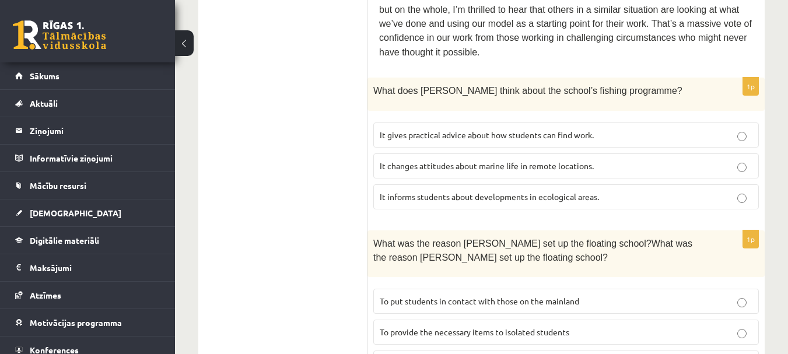
scroll to position [708, 0]
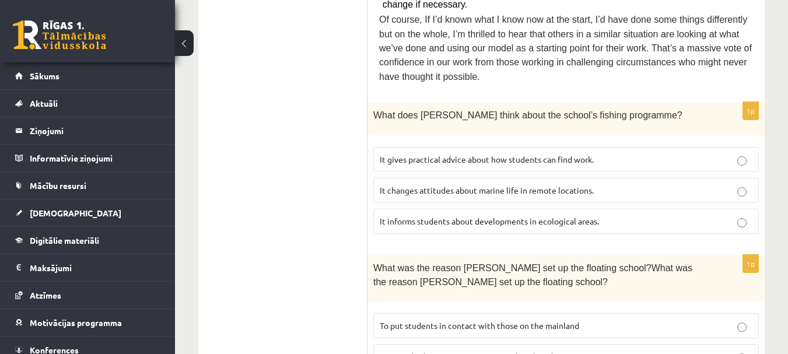
click at [523, 141] on fieldset "It gives practical advice about how students can find work. It changes attitude…" at bounding box center [566, 189] width 386 height 96
click at [524, 147] on label "It gives practical advice about how students can find work." at bounding box center [566, 159] width 386 height 25
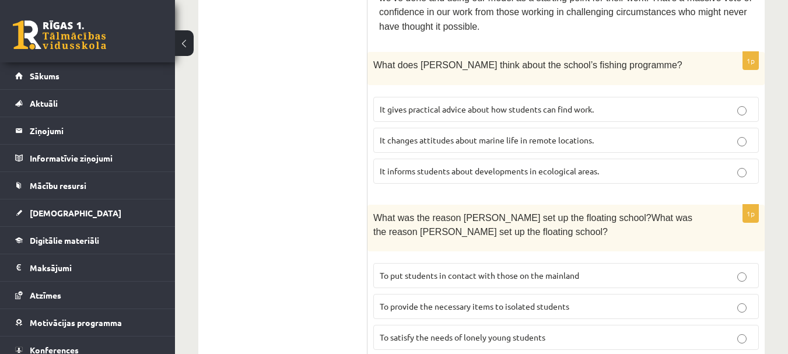
scroll to position [789, 0]
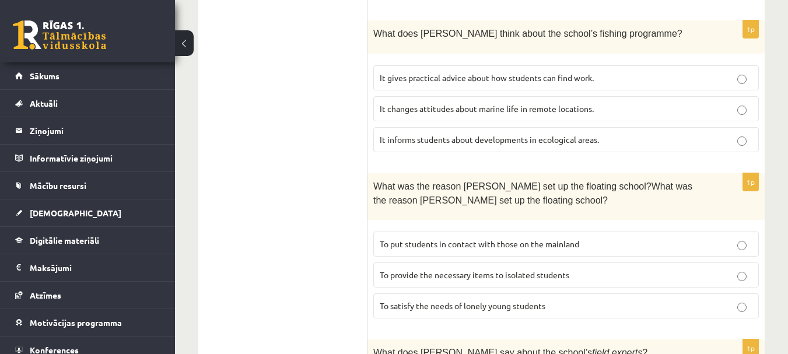
click at [468, 269] on span "To provide the necessary items to isolated students" at bounding box center [475, 274] width 190 height 10
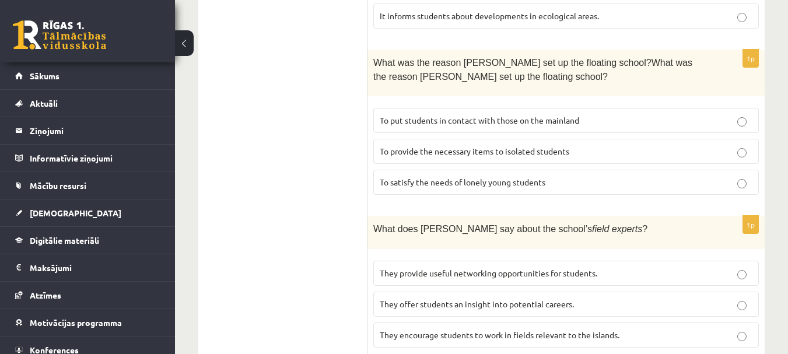
scroll to position [898, 0]
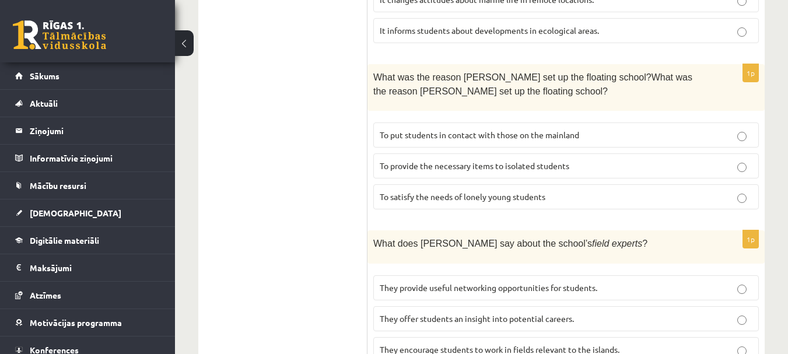
click at [469, 313] on span "They offer students an insight into potential careers." at bounding box center [477, 318] width 194 height 10
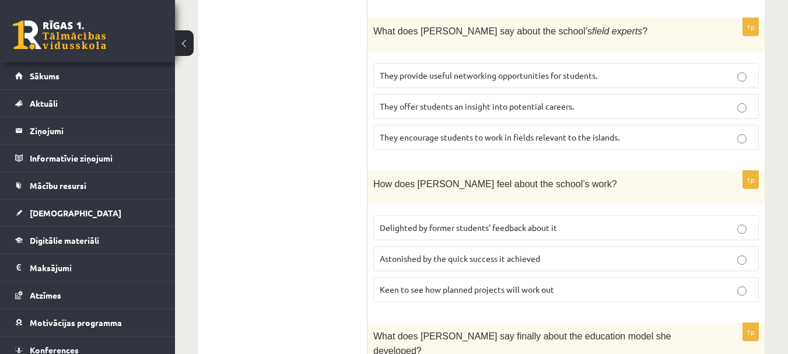
scroll to position [1155, 0]
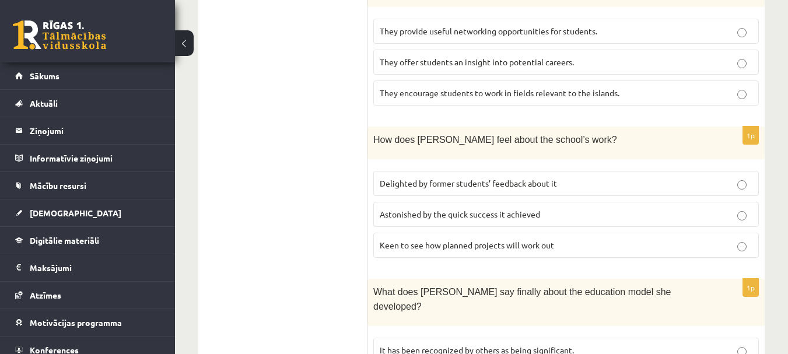
click at [495, 239] on p "Keen to see how planned projects will work out" at bounding box center [566, 245] width 373 height 12
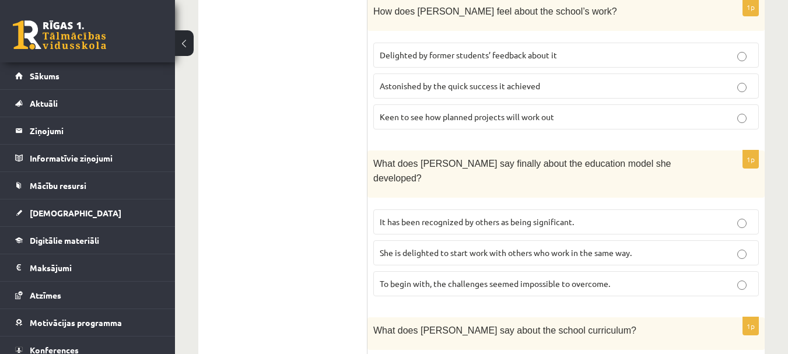
scroll to position [1307, 0]
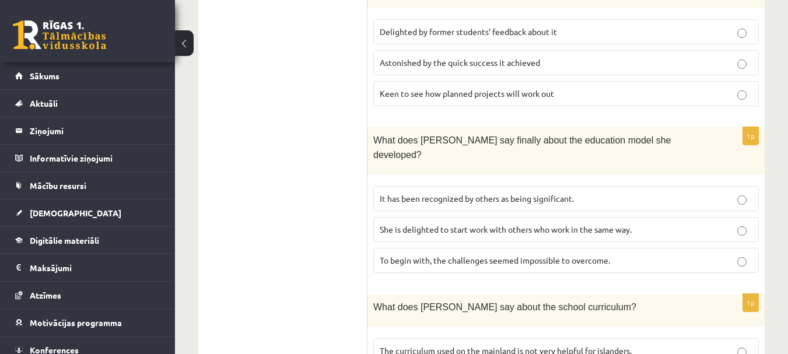
click at [495, 254] on p "To begin with, the challenges seemed impossible to overcome." at bounding box center [566, 260] width 373 height 12
click at [513, 193] on span "It has been recognized by others as being significant." at bounding box center [477, 198] width 194 height 10
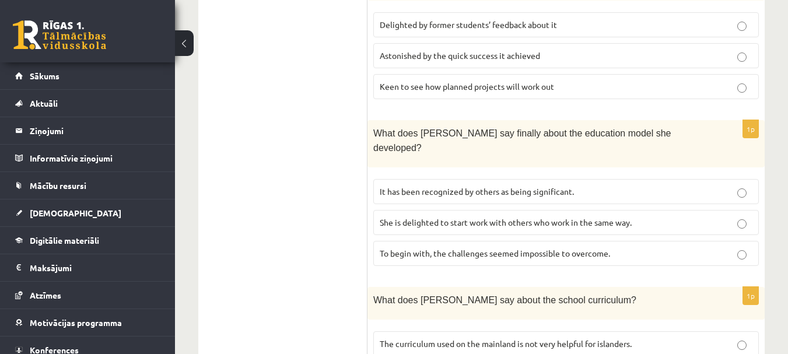
scroll to position [1316, 0]
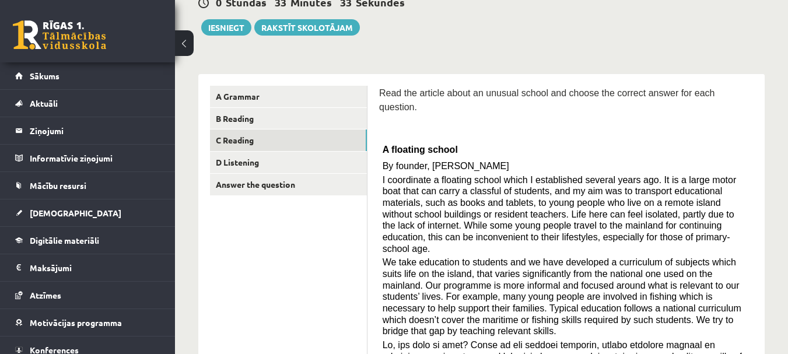
scroll to position [0, 0]
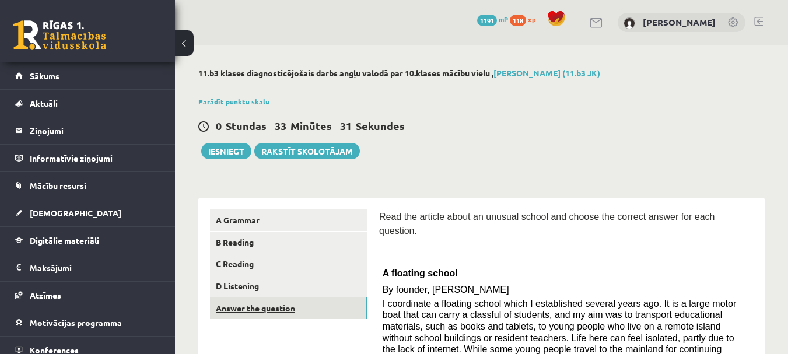
click at [253, 300] on link "Answer the question" at bounding box center [288, 308] width 157 height 22
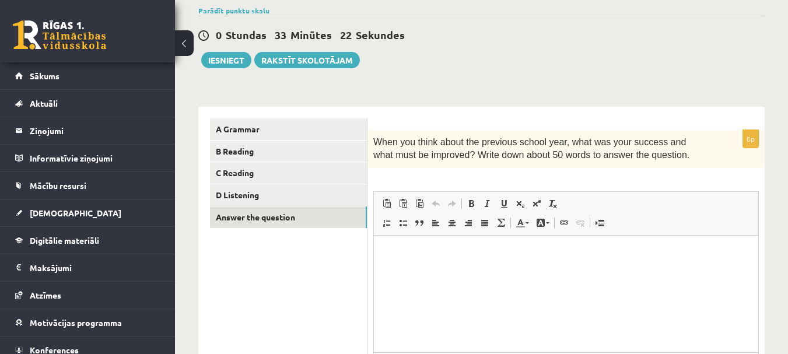
click at [427, 246] on html at bounding box center [566, 253] width 384 height 36
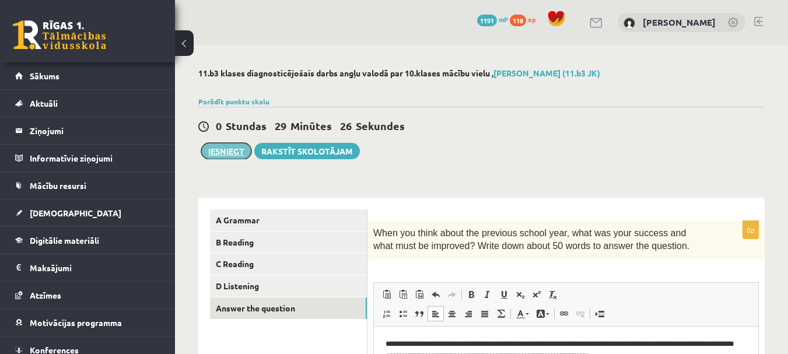
click at [226, 145] on button "Iesniegt" at bounding box center [226, 151] width 50 height 16
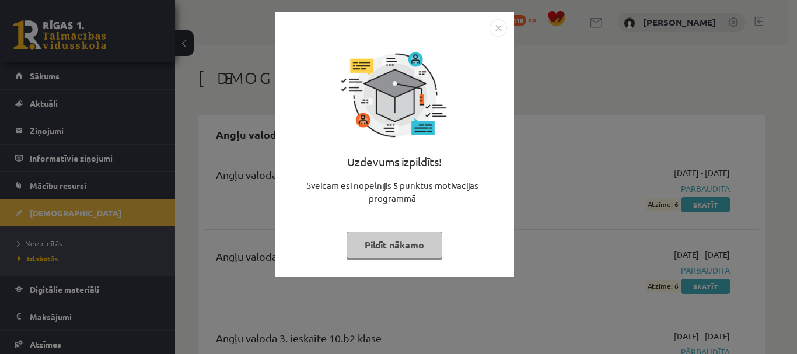
click at [398, 247] on button "Pildīt nākamo" at bounding box center [394, 245] width 96 height 27
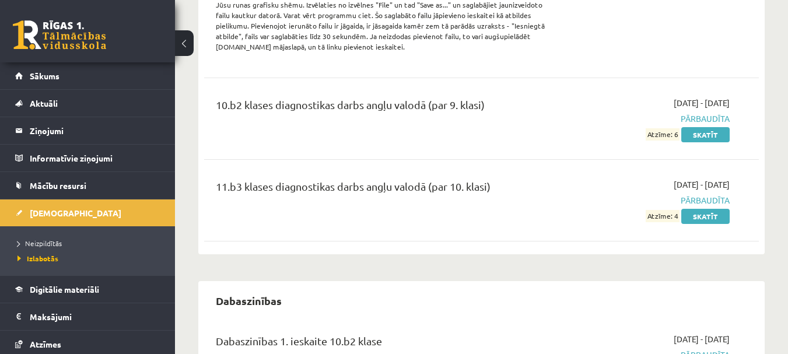
scroll to position [533, 0]
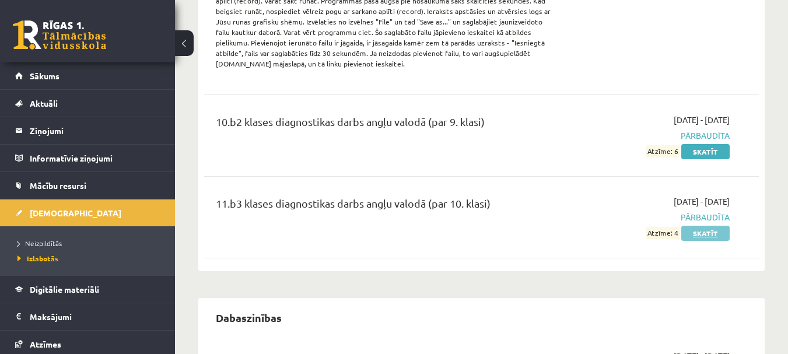
click at [713, 230] on link "Skatīt" at bounding box center [705, 233] width 48 height 15
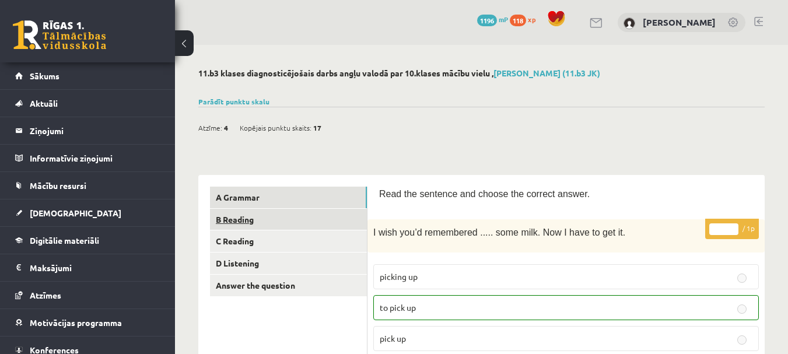
click at [276, 223] on link "B Reading" at bounding box center [288, 220] width 157 height 22
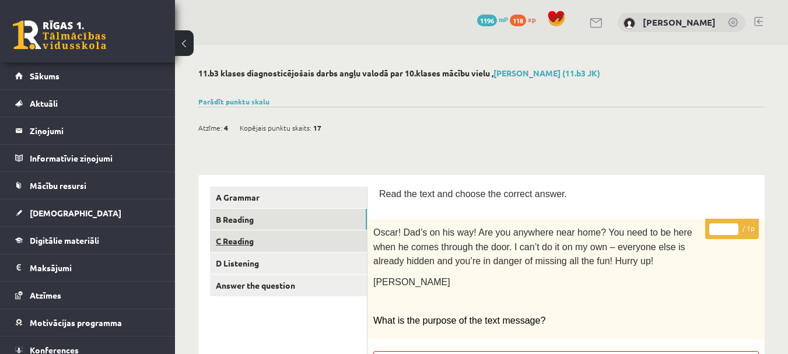
click at [306, 244] on link "C Reading" at bounding box center [288, 241] width 157 height 22
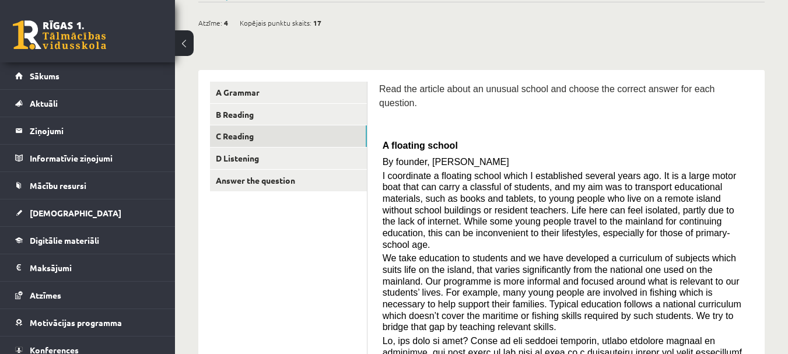
scroll to position [102, 0]
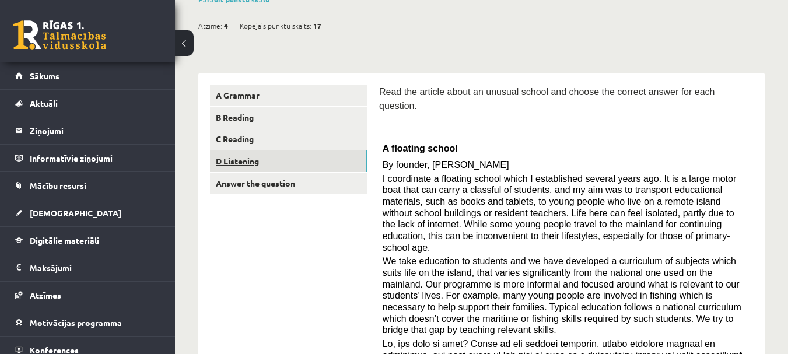
click at [265, 155] on link "D Listening" at bounding box center [288, 161] width 157 height 22
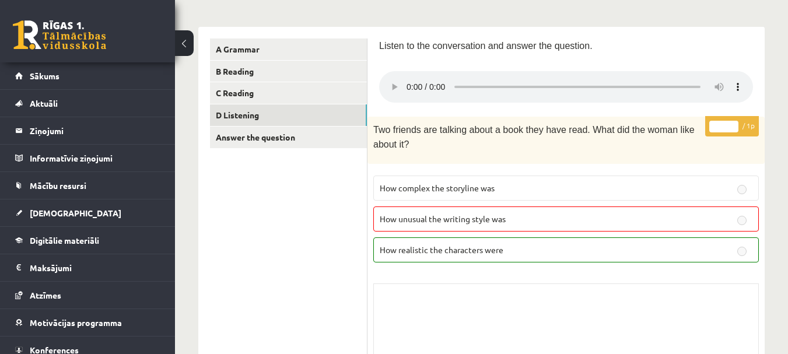
scroll to position [0, 0]
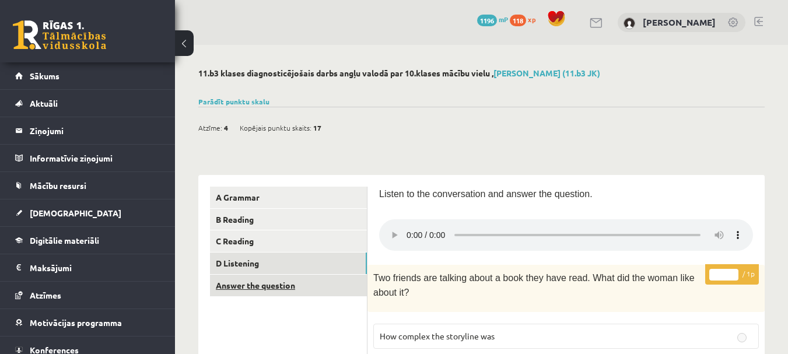
click at [283, 291] on link "Answer the question" at bounding box center [288, 286] width 157 height 22
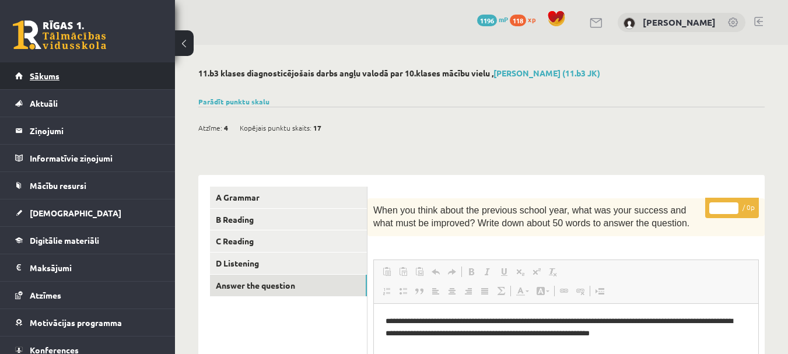
click at [43, 70] on link "Sākums" at bounding box center [87, 75] width 145 height 27
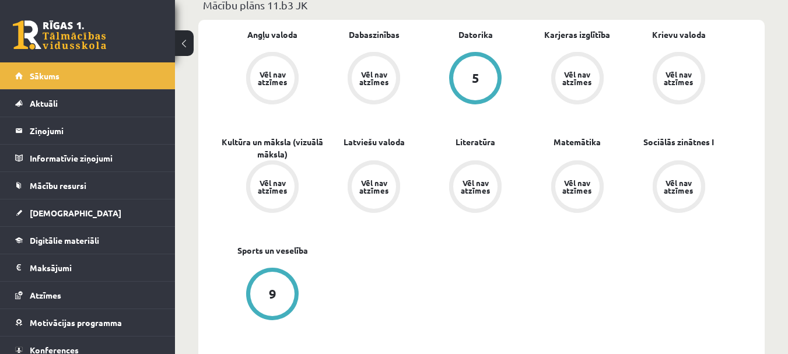
scroll to position [362, 0]
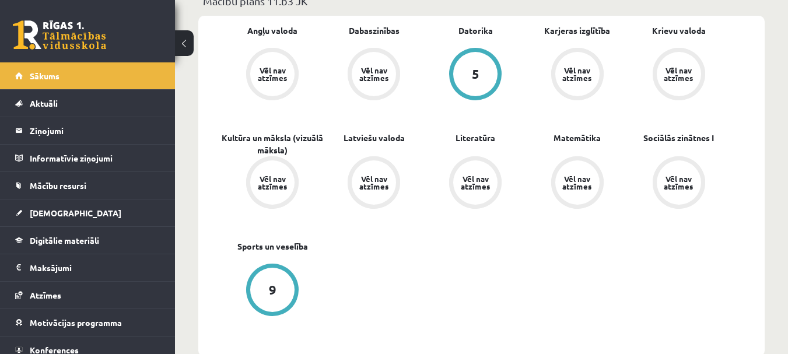
drag, startPoint x: 348, startPoint y: 129, endPoint x: 305, endPoint y: 113, distance: 46.4
click at [305, 113] on div "Angļu valoda Vēl nav atzīmes Dabaszinības Vēl nav atzīmes [GEOGRAPHIC_DATA] 5 K…" at bounding box center [476, 185] width 508 height 323
click at [64, 209] on span "[DEMOGRAPHIC_DATA]" at bounding box center [76, 213] width 92 height 10
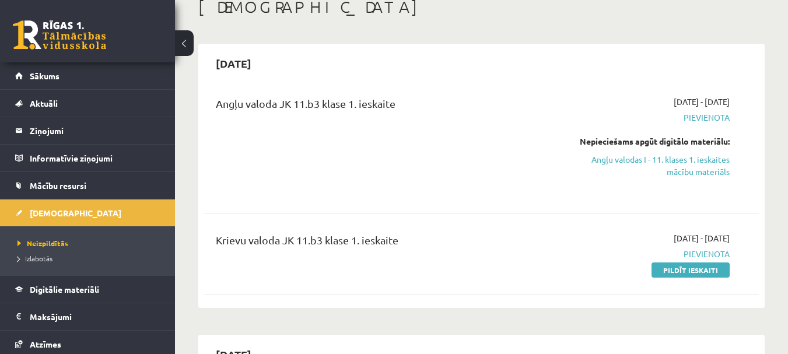
scroll to position [74, 0]
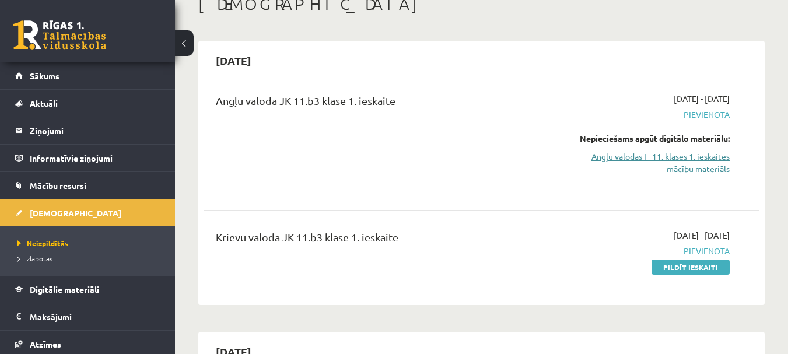
click at [649, 167] on link "Angļu valodas I - 11. klases 1. ieskaites mācību materiāls" at bounding box center [650, 162] width 160 height 24
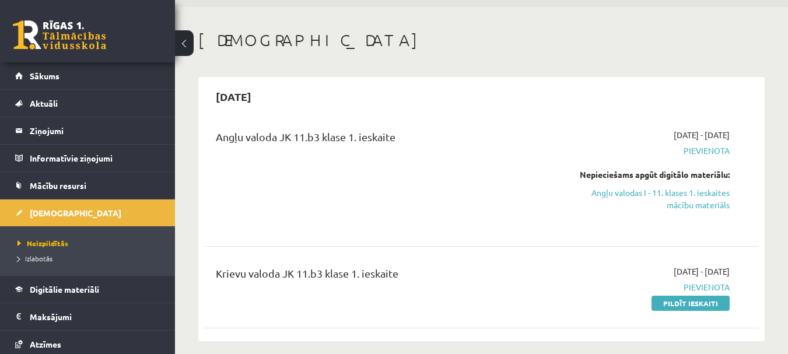
scroll to position [39, 0]
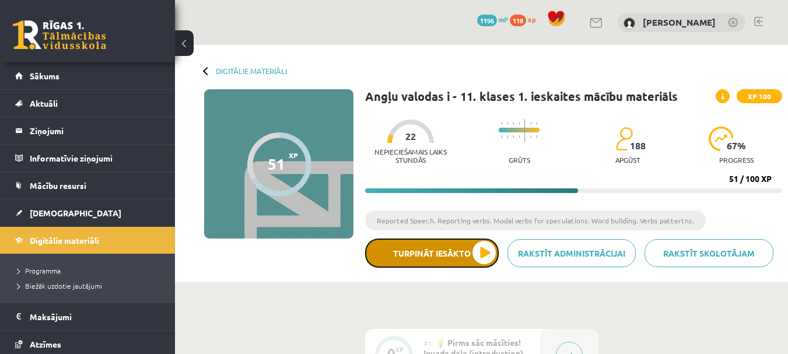
click at [442, 246] on button "Turpināt iesākto" at bounding box center [432, 253] width 134 height 29
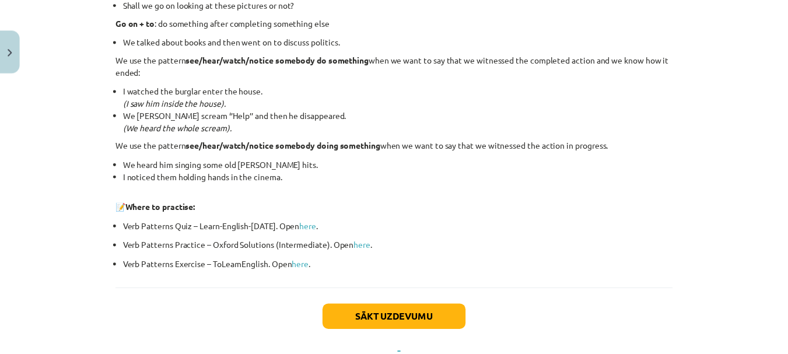
scroll to position [1636, 0]
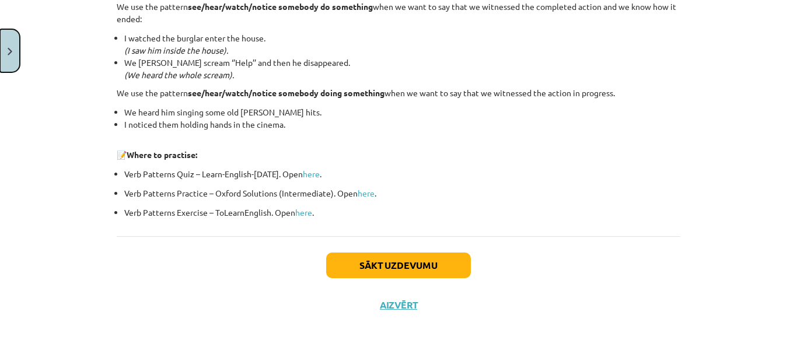
click at [15, 47] on button "Close" at bounding box center [10, 50] width 20 height 43
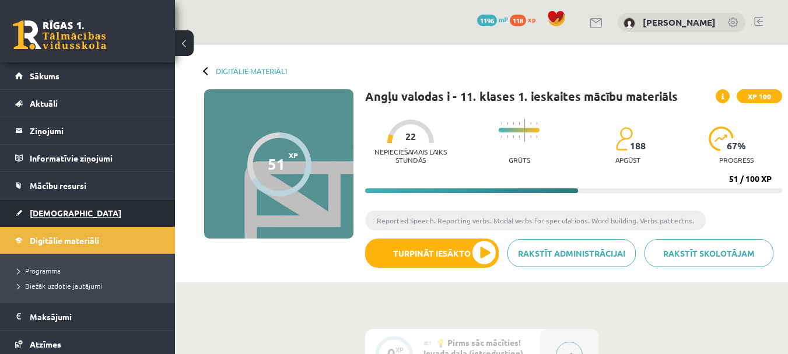
click at [58, 212] on span "[DEMOGRAPHIC_DATA]" at bounding box center [76, 213] width 92 height 10
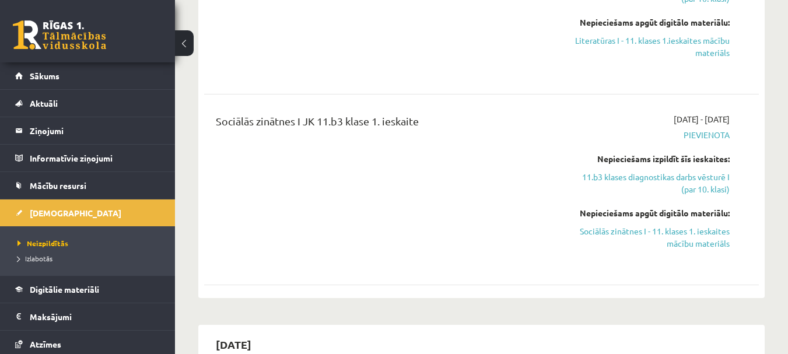
scroll to position [700, 0]
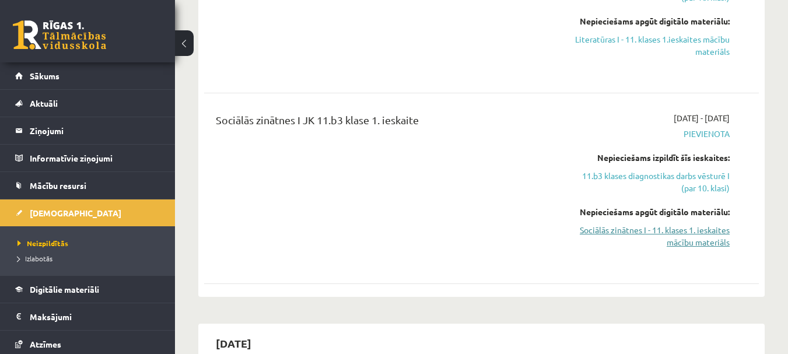
click at [633, 225] on link "Sociālās zinātnes I - 11. klases 1. ieskaites mācību materiāls" at bounding box center [650, 236] width 160 height 24
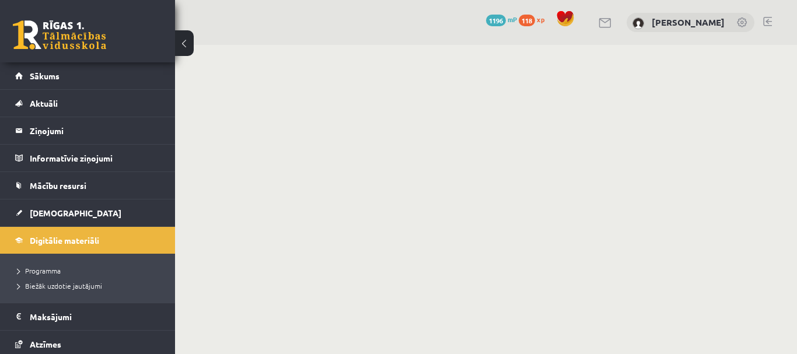
click at [551, 124] on body "0 Dāvanas 1196 mP 118 xp [PERSON_NAME] Sākums Aktuāli Kā mācīties eSKOLĀ Kontak…" at bounding box center [398, 177] width 797 height 354
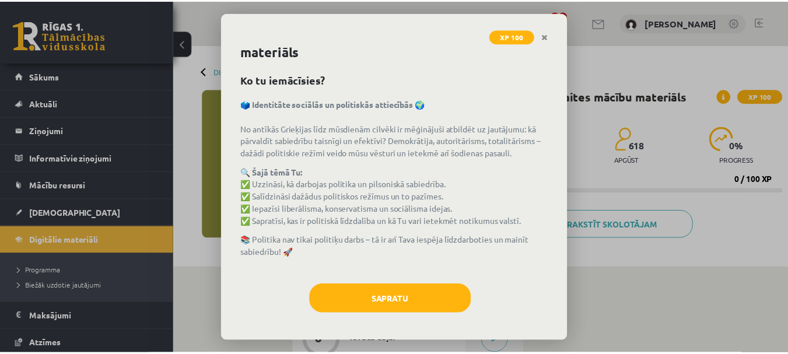
scroll to position [25, 0]
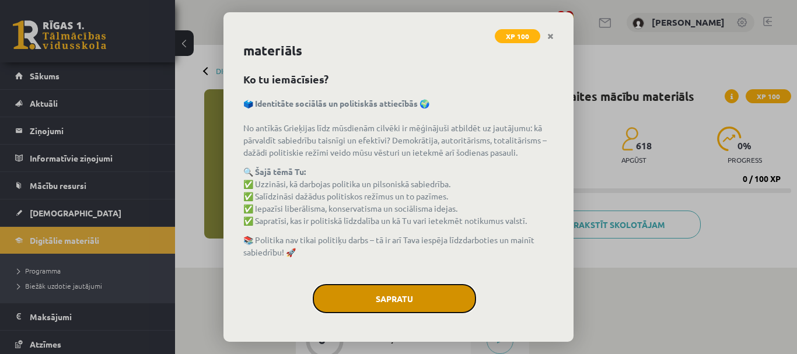
click at [345, 297] on button "Sapratu" at bounding box center [394, 298] width 163 height 29
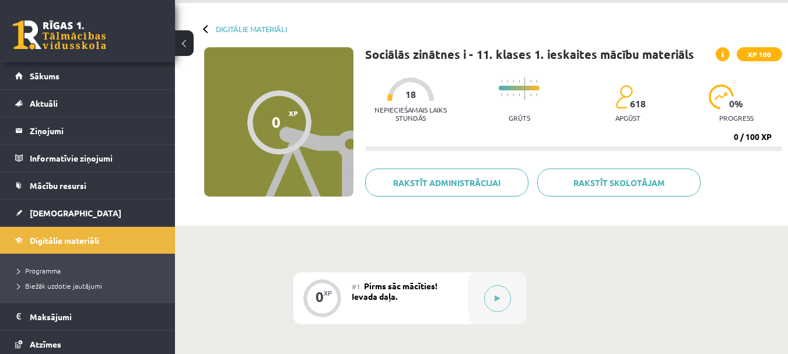
scroll to position [43, 0]
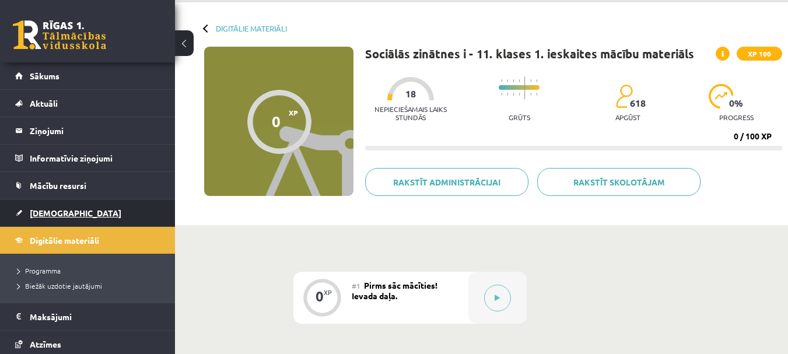
click at [47, 209] on span "[DEMOGRAPHIC_DATA]" at bounding box center [76, 213] width 92 height 10
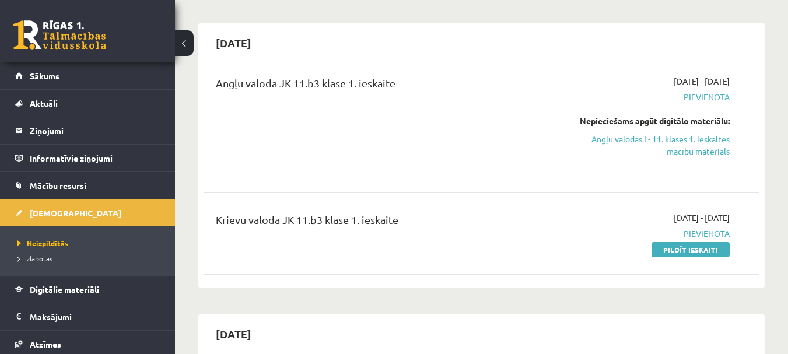
scroll to position [89, 0]
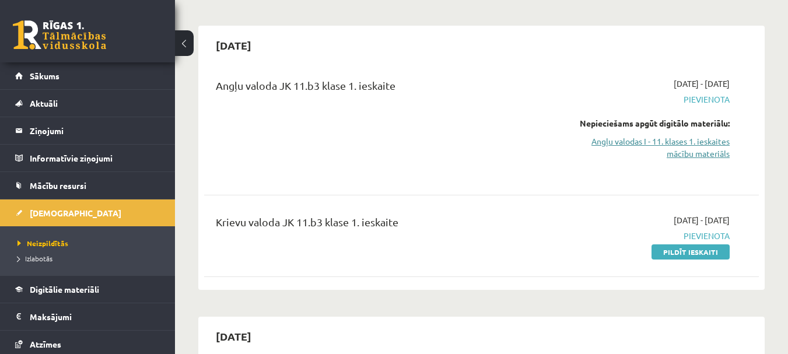
click at [610, 138] on link "Angļu valodas I - 11. klases 1. ieskaites mācību materiāls" at bounding box center [650, 147] width 160 height 24
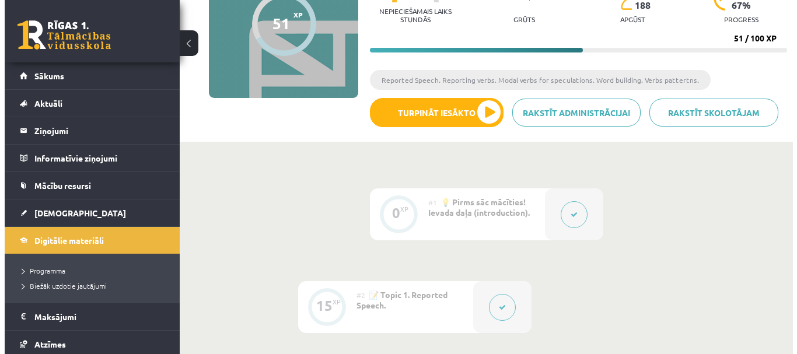
scroll to position [144, 0]
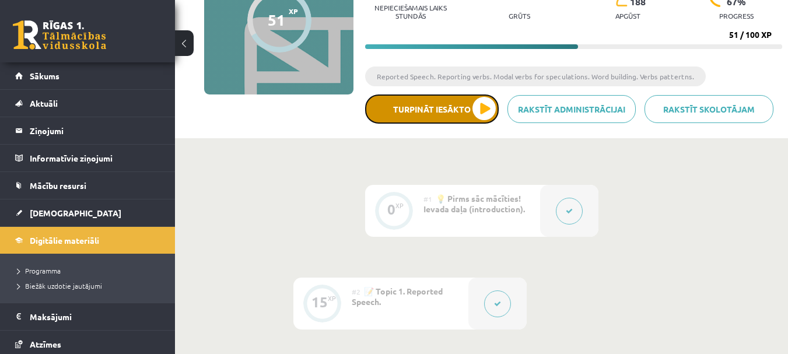
click at [449, 97] on button "Turpināt iesākto" at bounding box center [432, 108] width 134 height 29
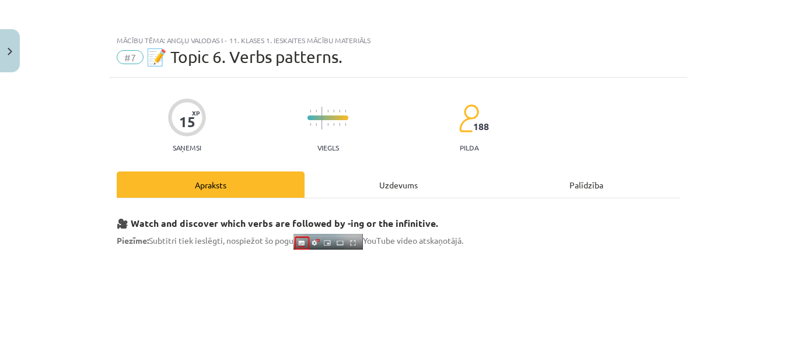
click at [449, 97] on div "Mācību tēma: Angļu valodas i - 11. klases 1. ieskaites mācību materiāls #7 📝 To…" at bounding box center [398, 177] width 797 height 354
click at [449, 97] on div "15 XP Saņemsi Viegls 188 pilda" at bounding box center [398, 122] width 563 height 60
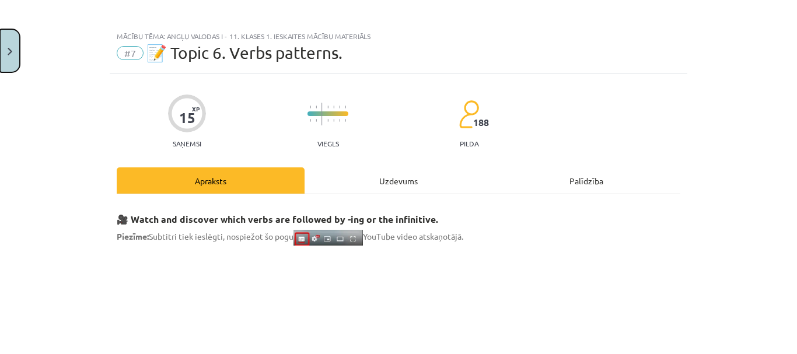
click at [4, 33] on button "Close" at bounding box center [10, 50] width 20 height 43
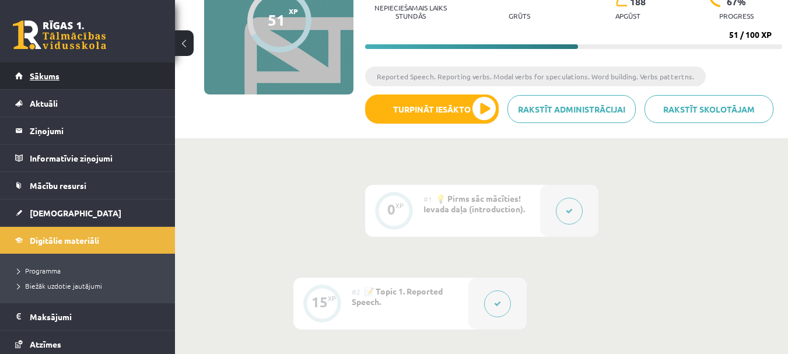
click at [71, 72] on link "Sākums" at bounding box center [87, 75] width 145 height 27
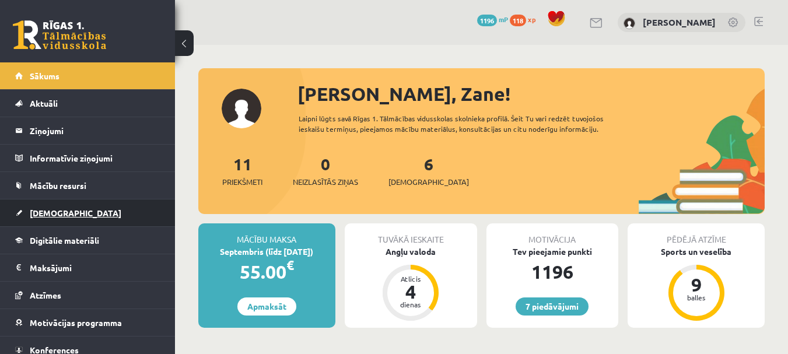
click at [57, 208] on link "[DEMOGRAPHIC_DATA]" at bounding box center [87, 212] width 145 height 27
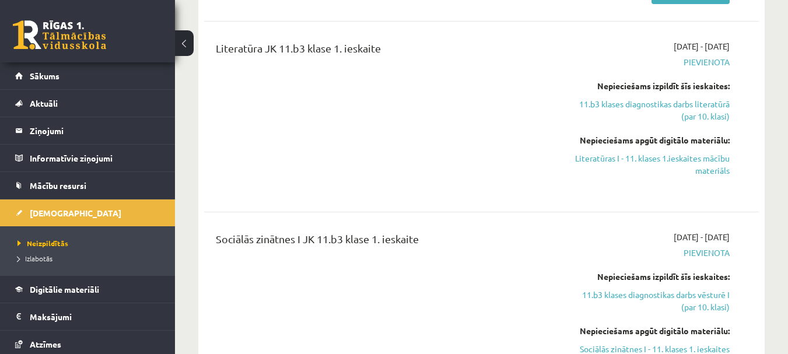
scroll to position [618, 0]
